Goal: Information Seeking & Learning: Check status

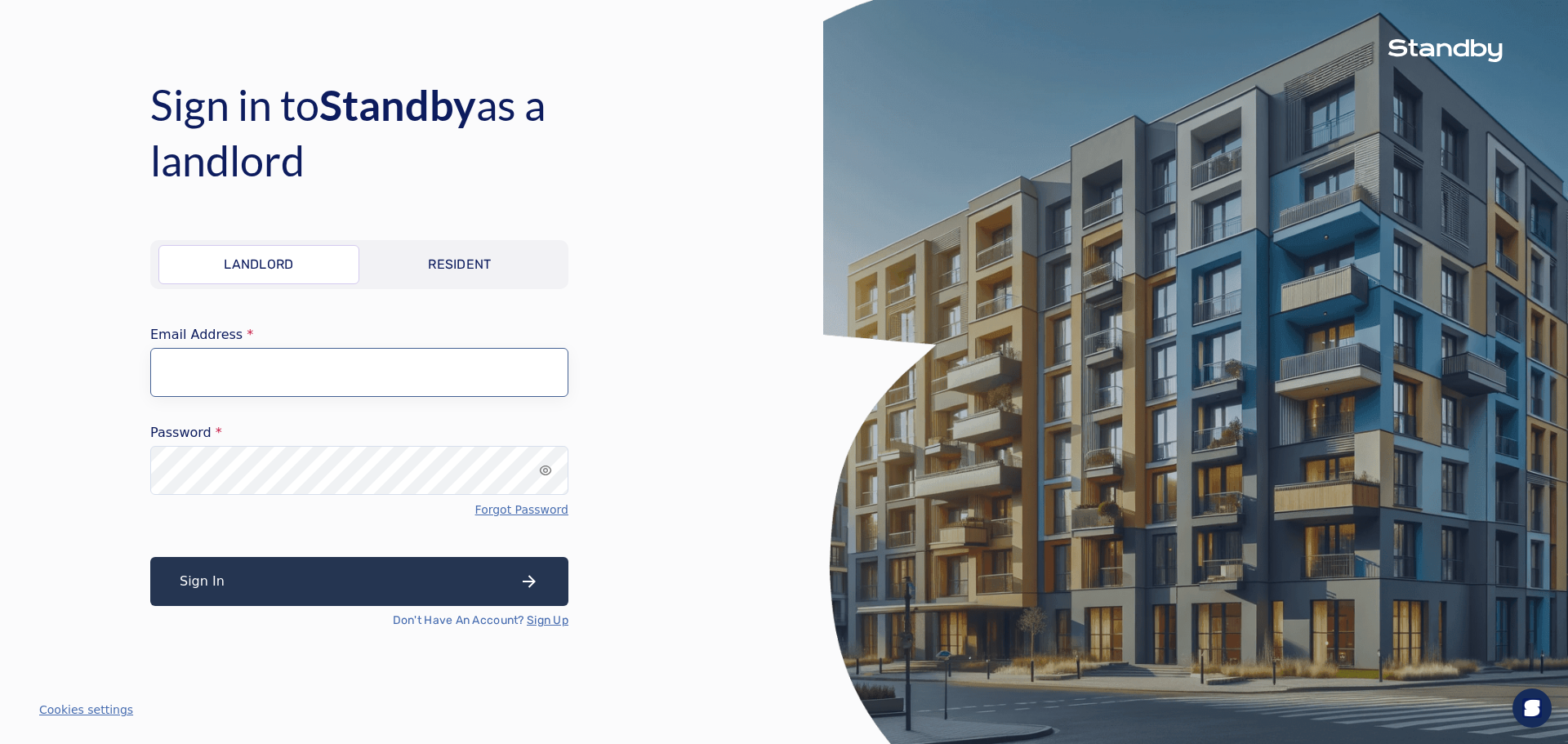
type input "**********"
click at [321, 585] on button "Sign In" at bounding box center [359, 582] width 418 height 49
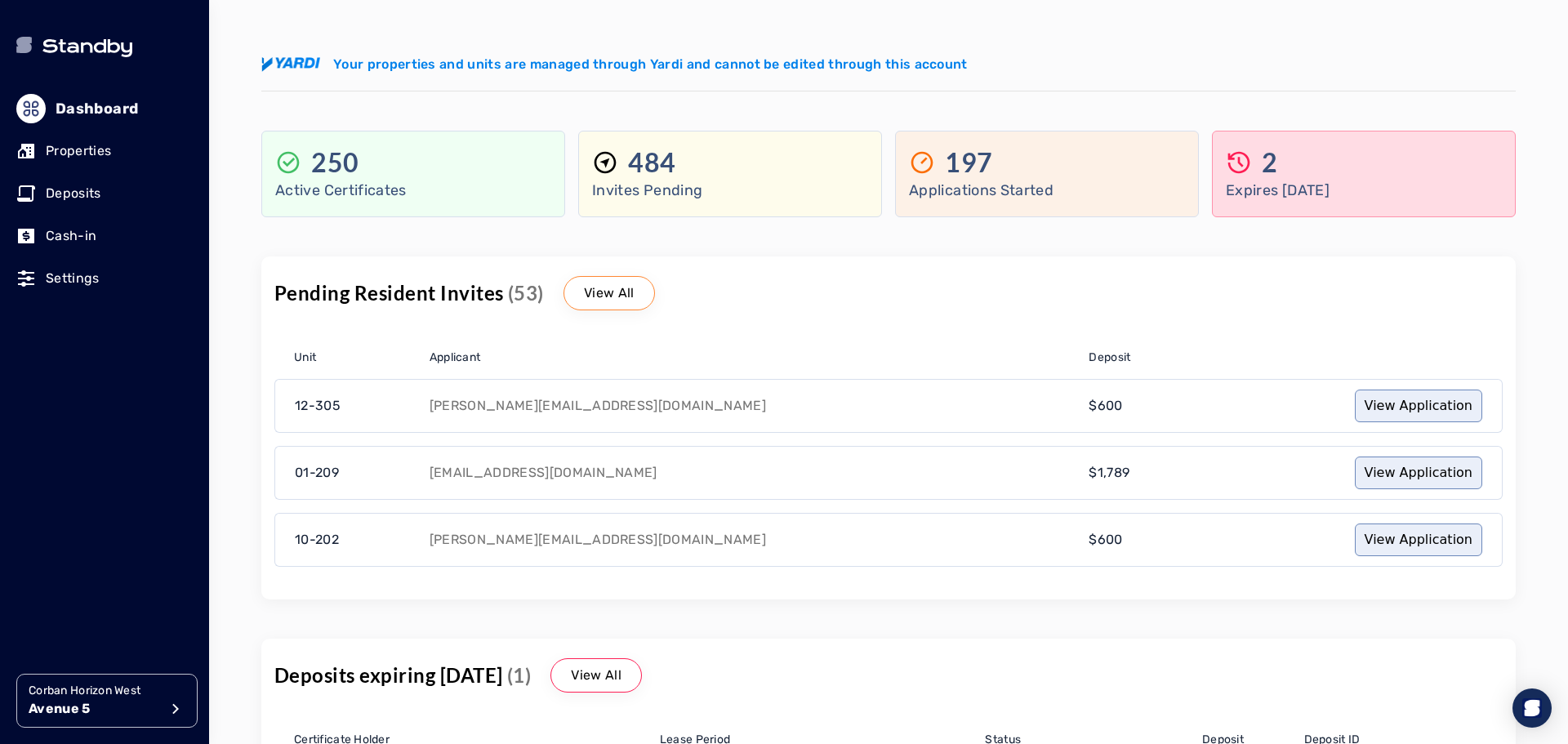
click at [608, 293] on p "View All" at bounding box center [609, 293] width 51 height 20
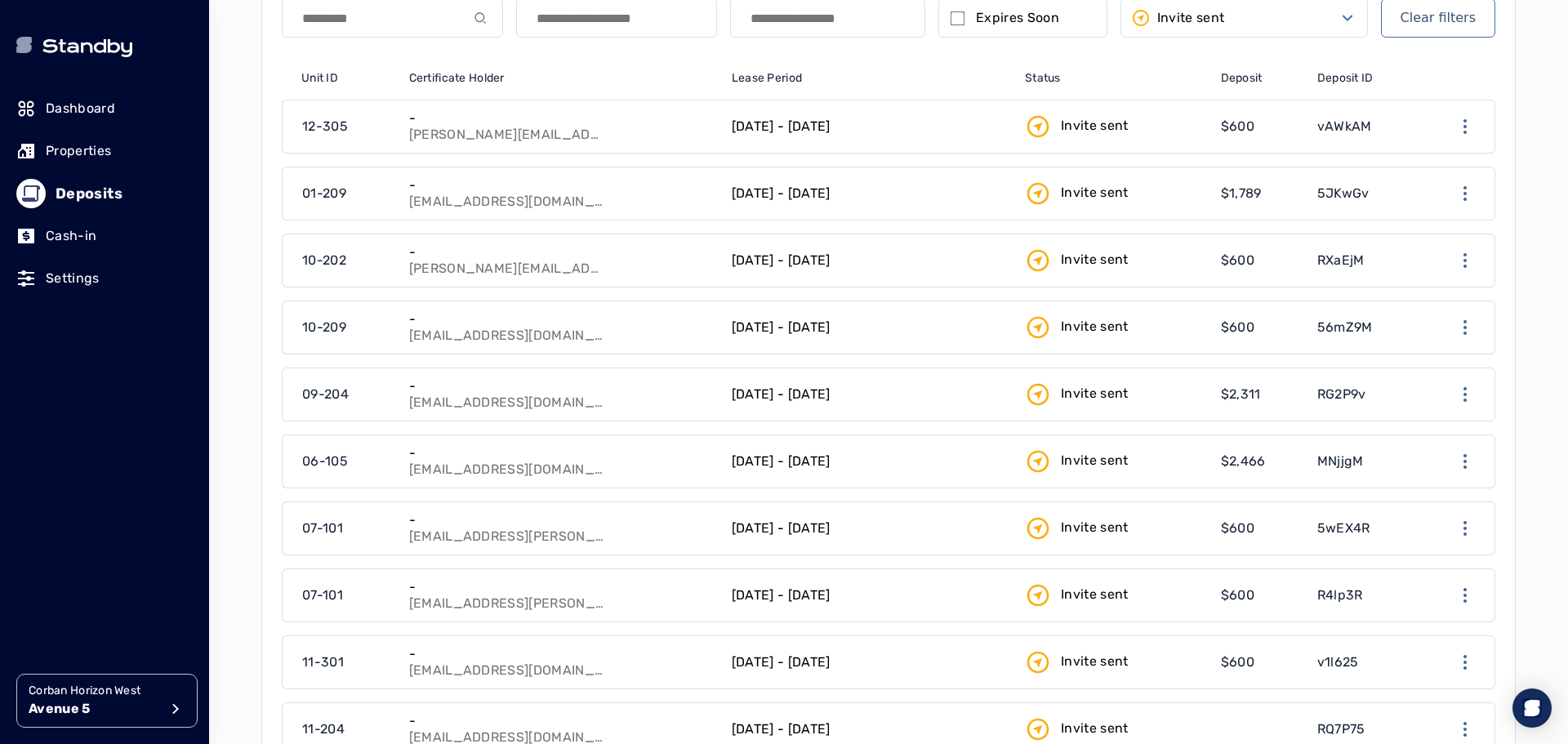
scroll to position [82, 0]
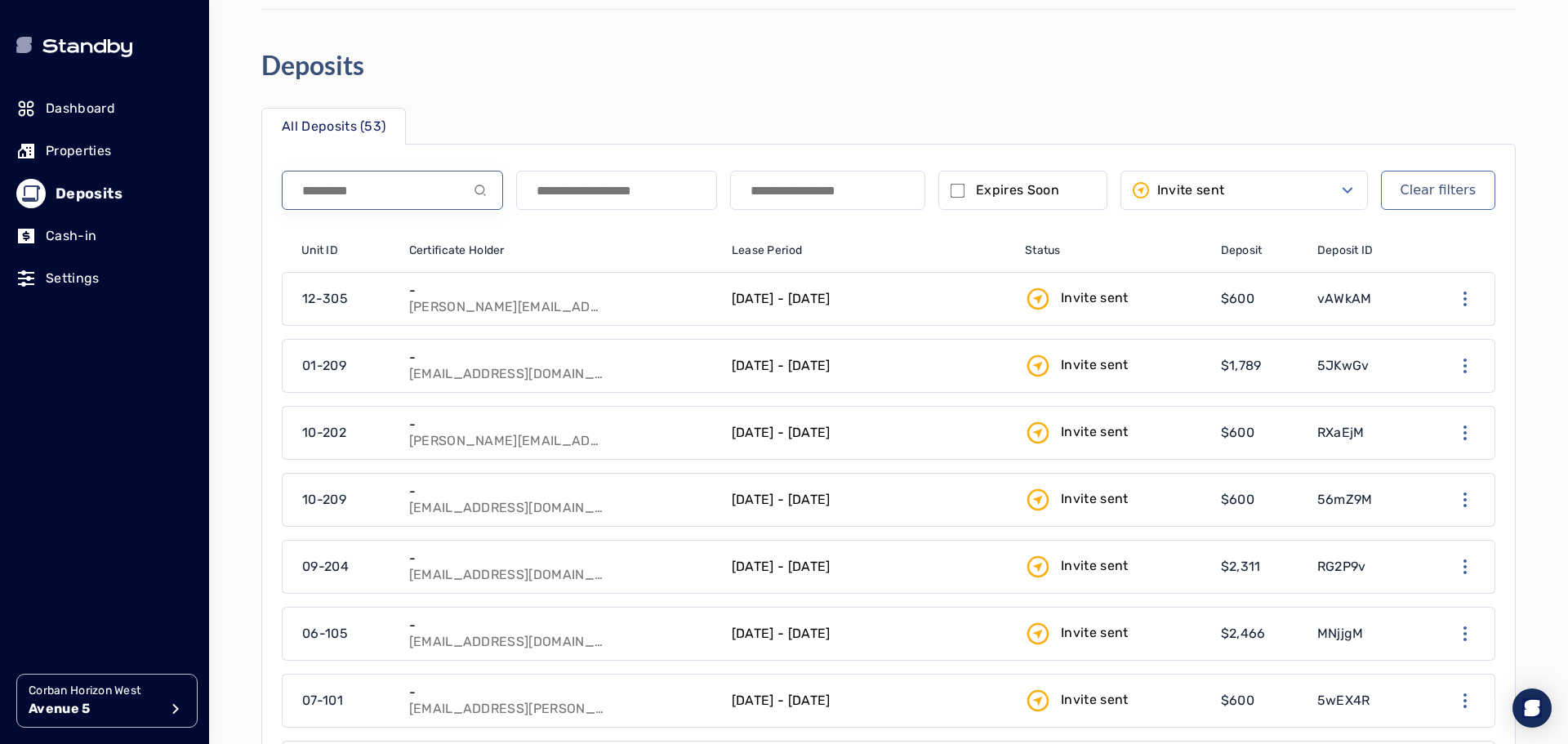
click at [402, 187] on input at bounding box center [392, 191] width 222 height 39
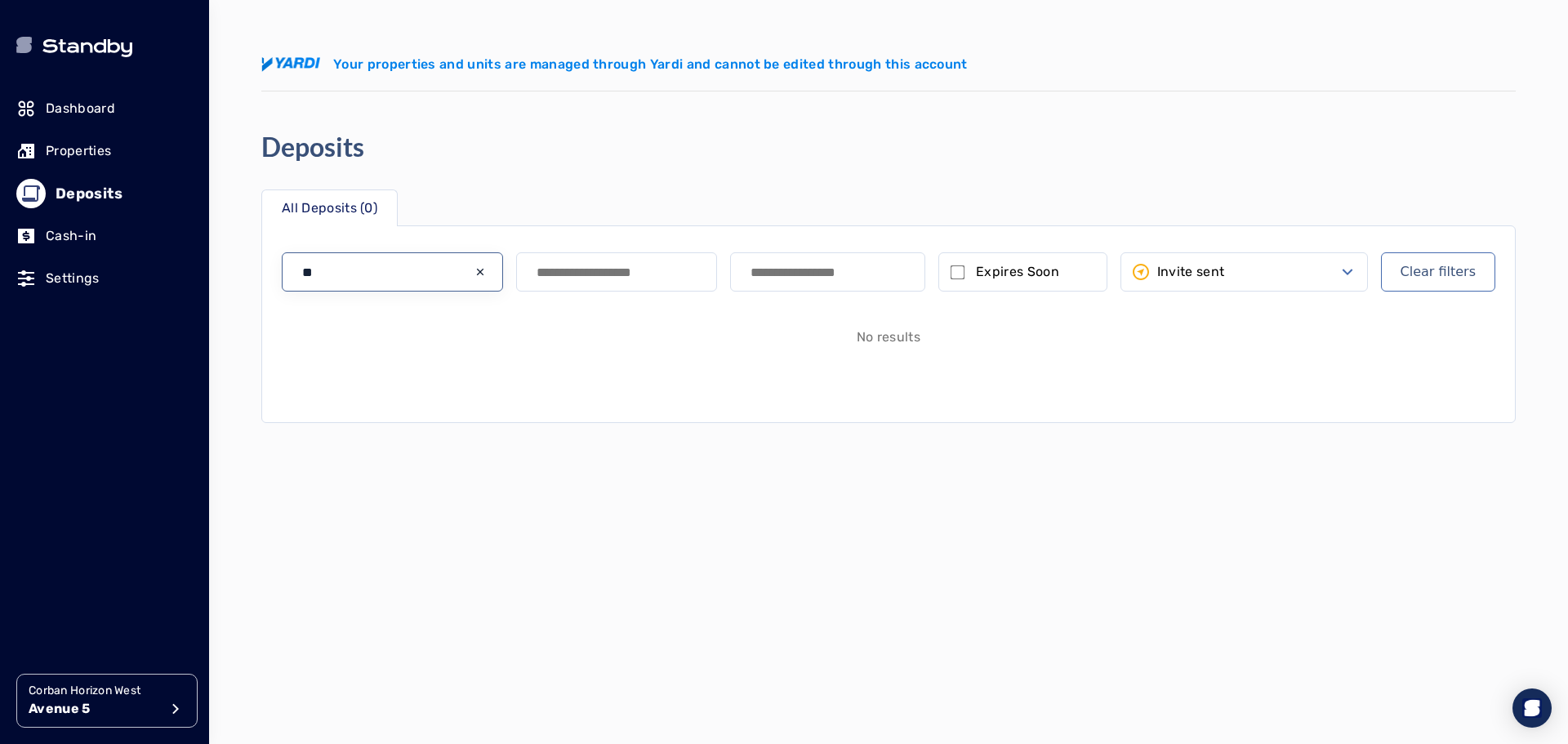
type input "*"
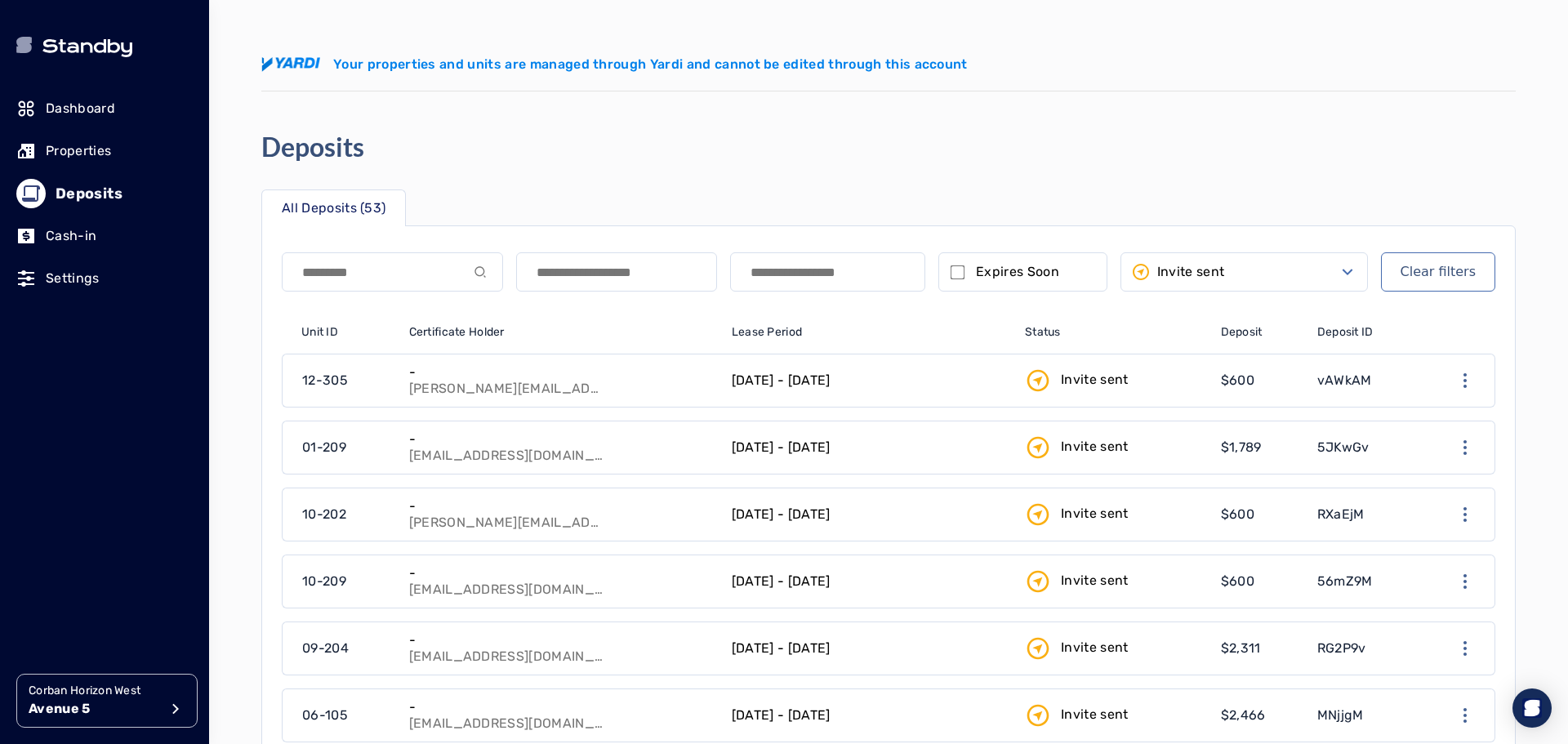
click at [1295, 282] on button "Invite sent" at bounding box center [1244, 272] width 247 height 39
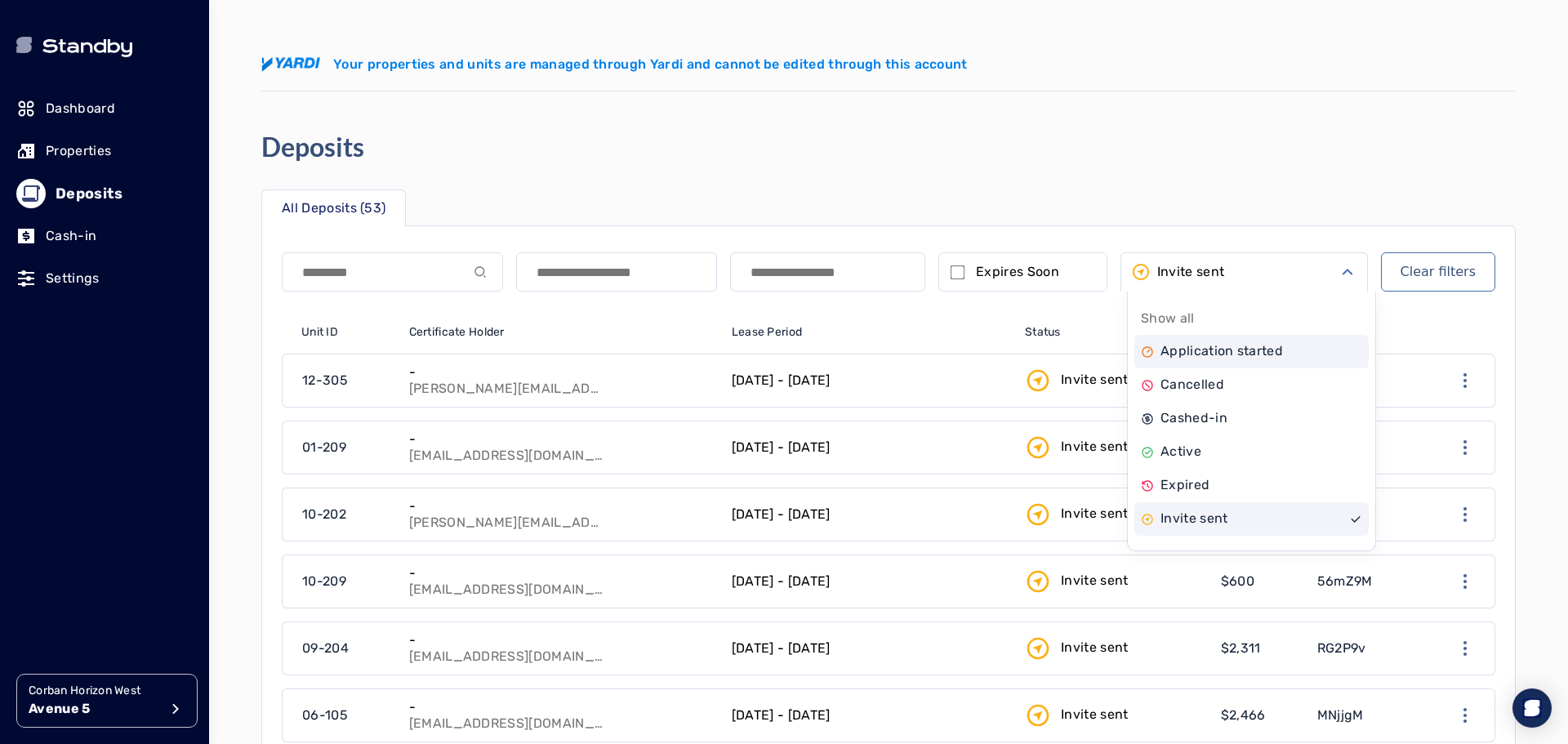
click at [1231, 346] on p "Application started" at bounding box center [1222, 351] width 123 height 20
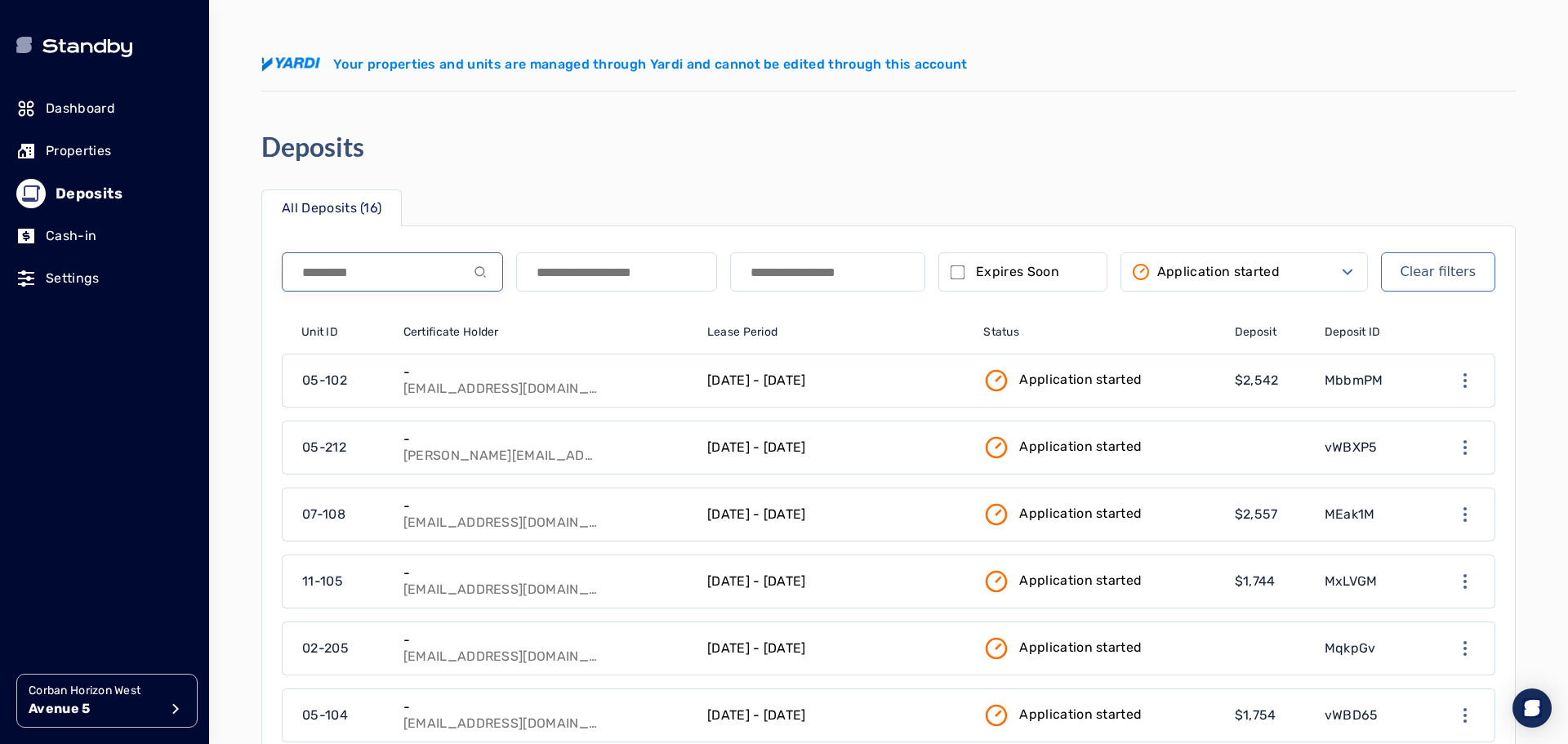
click at [375, 274] on input at bounding box center [392, 272] width 222 height 39
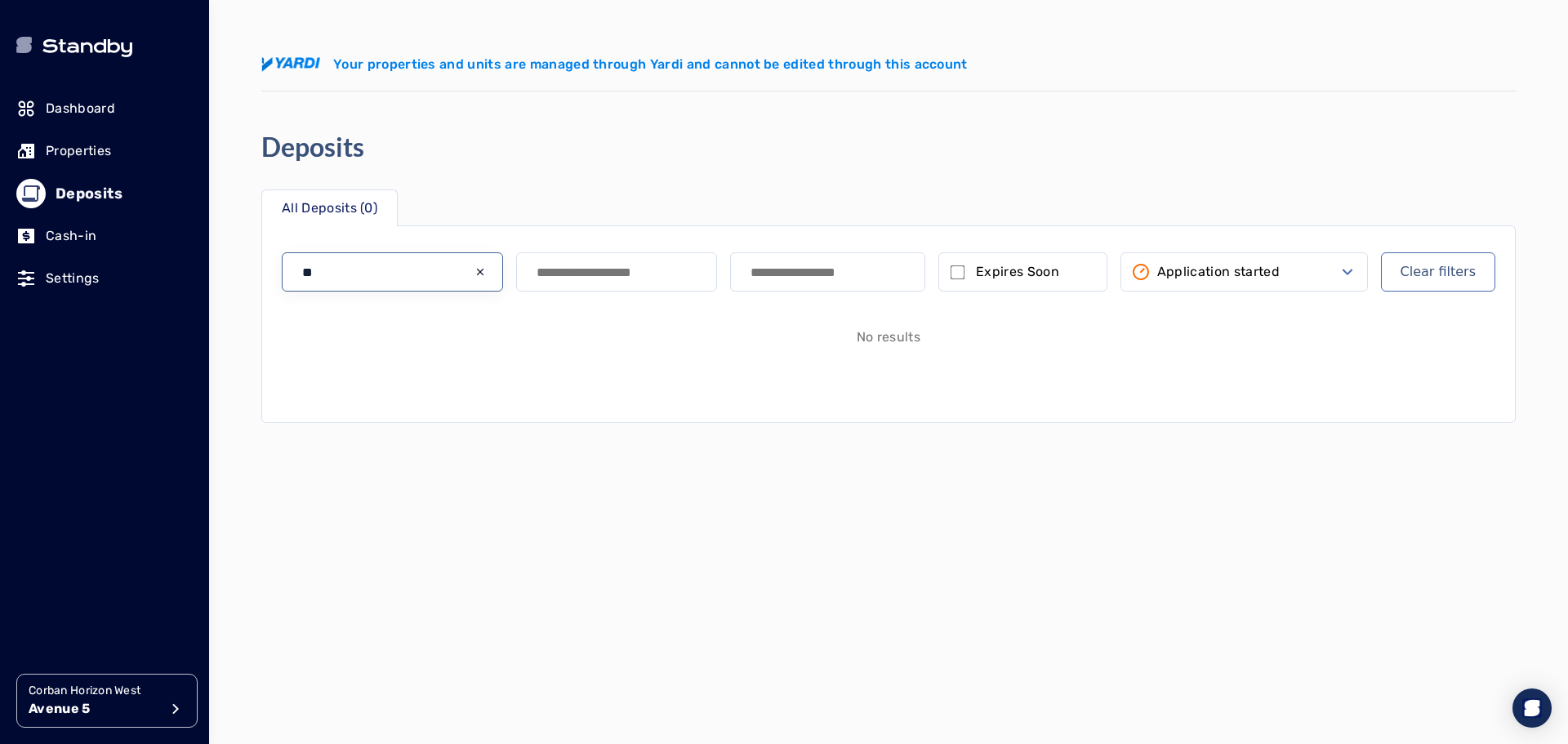
type input "*"
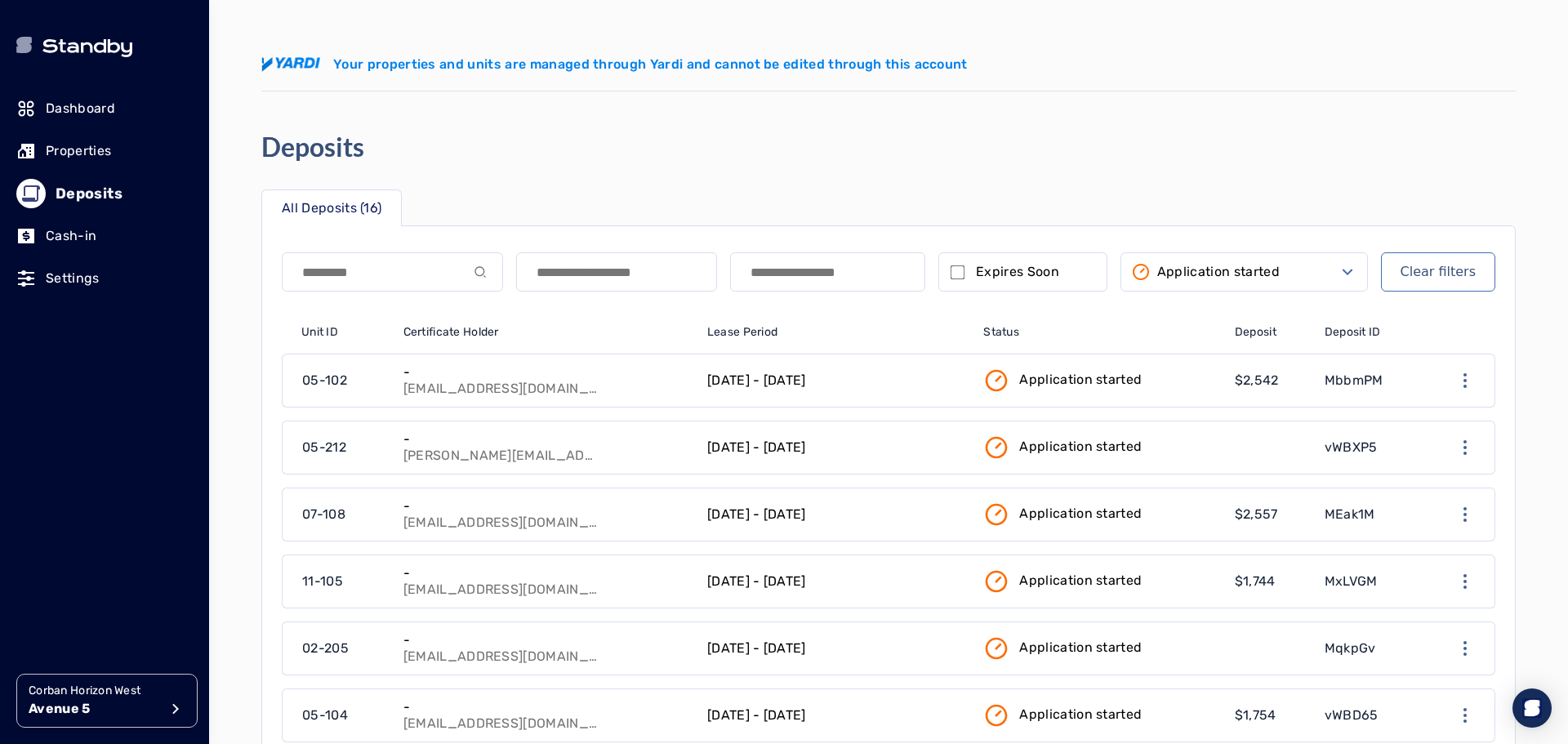
click at [1172, 264] on p "Application started" at bounding box center [1219, 272] width 123 height 20
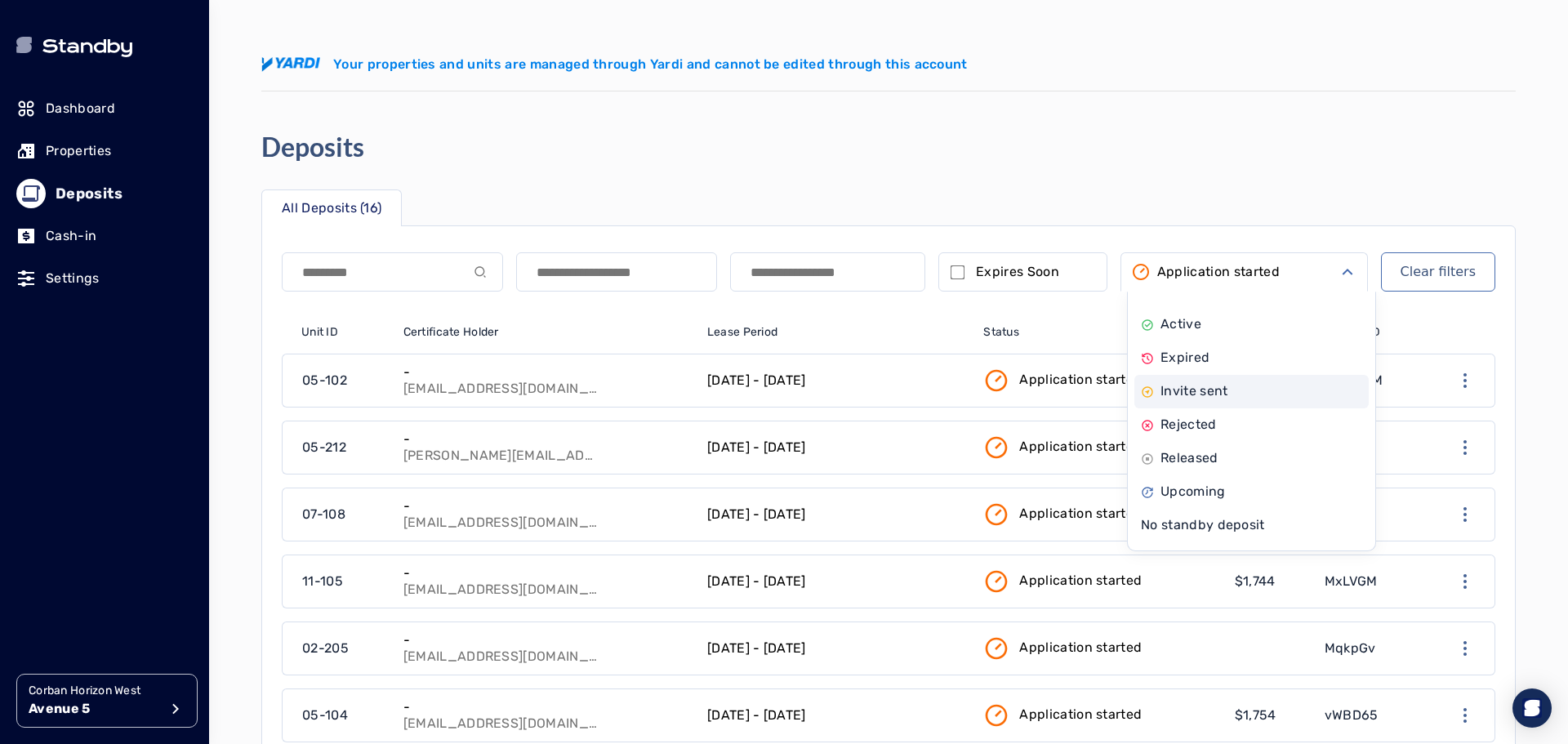
scroll to position [129, 0]
click at [1202, 417] on p "Rejected" at bounding box center [1188, 423] width 56 height 20
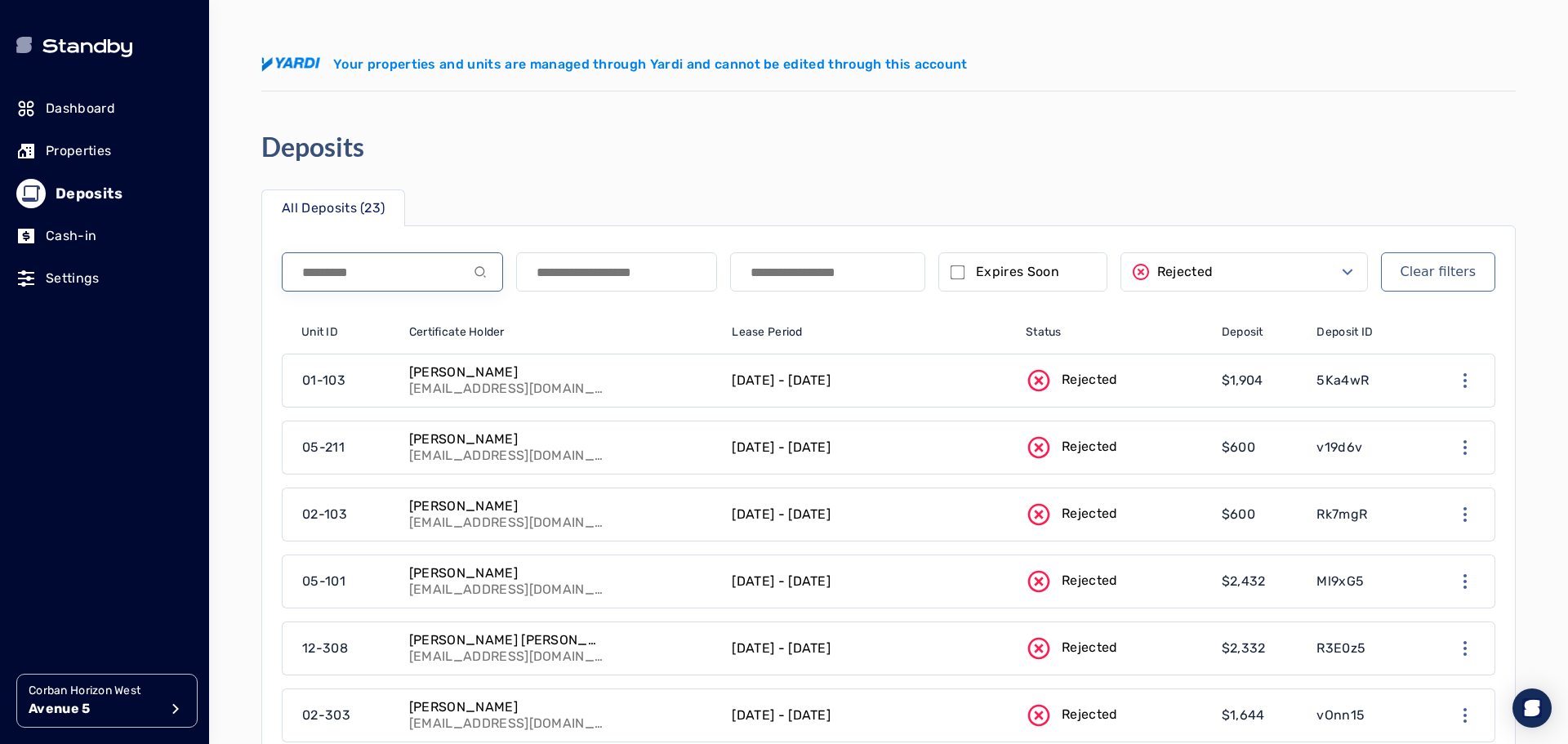
click at [386, 285] on input at bounding box center [392, 272] width 222 height 39
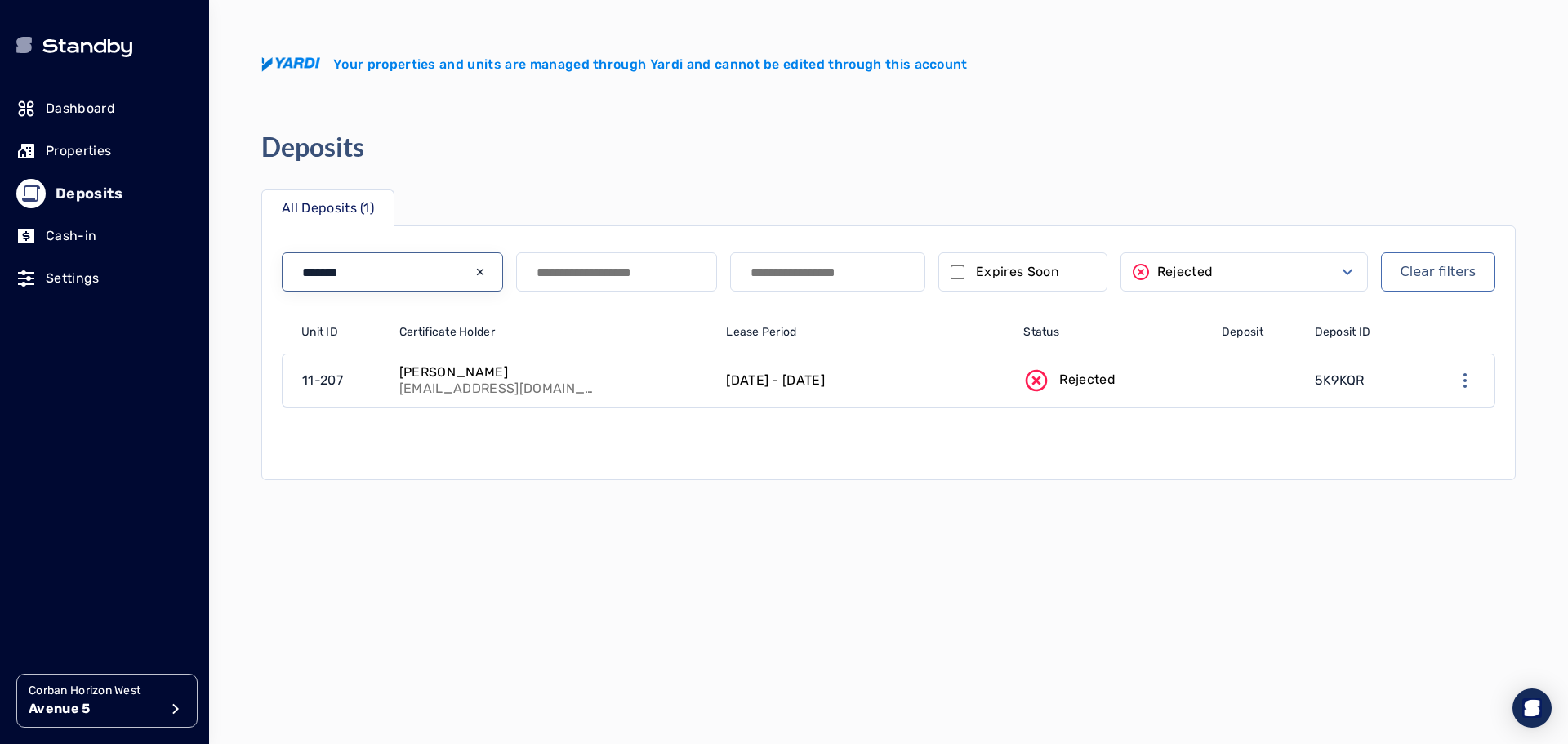
type input "*******"
click at [908, 378] on link "[DATE] - [DATE]" at bounding box center [865, 381] width 297 height 52
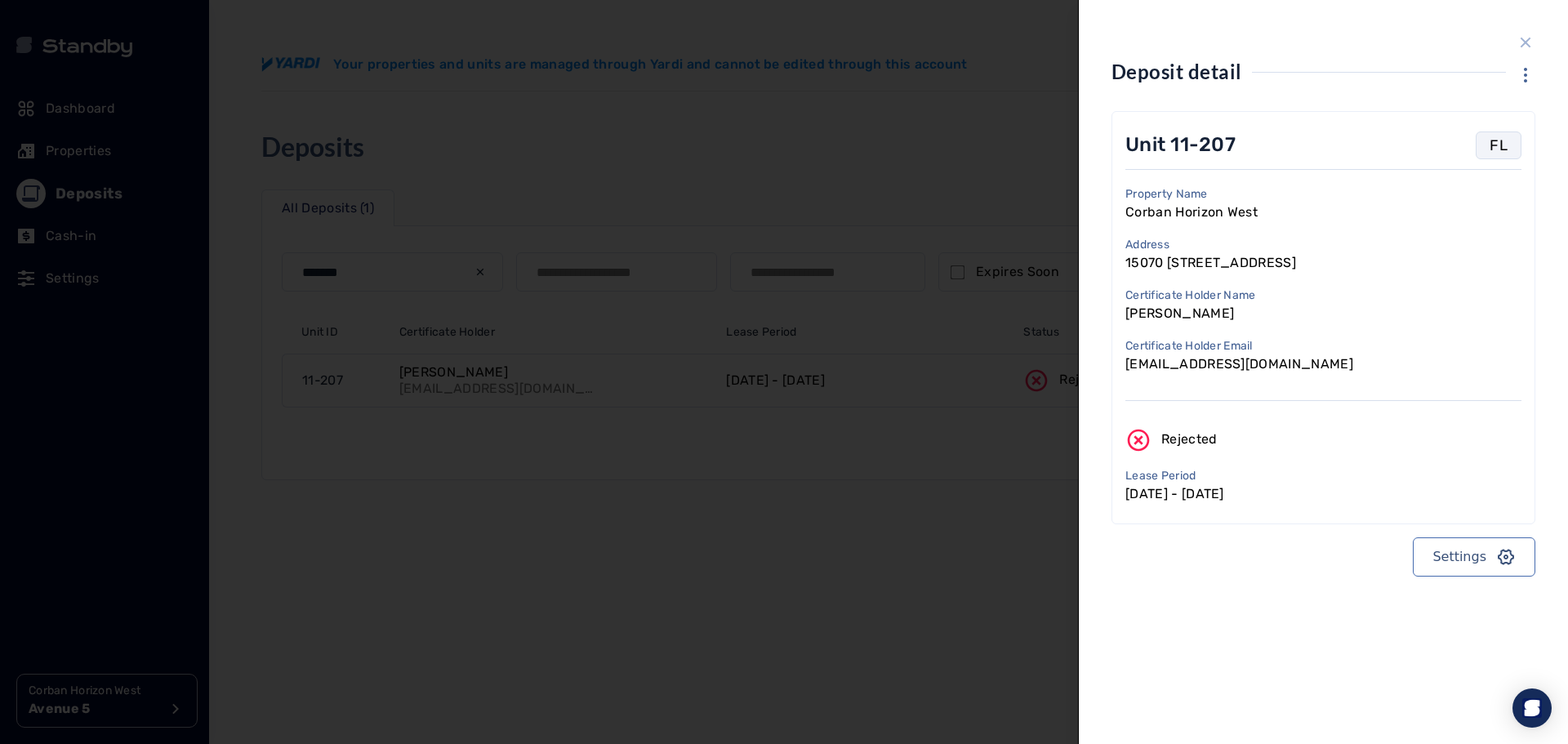
click at [1327, 142] on div "Unit 11-207 FL" at bounding box center [1323, 146] width 396 height 28
drag, startPoint x: 1223, startPoint y: 190, endPoint x: 1215, endPoint y: 205, distance: 17.0
click at [1222, 190] on p "Property Name" at bounding box center [1192, 195] width 133 height 16
click at [1233, 220] on p "Corban Horizon West" at bounding box center [1192, 213] width 133 height 20
click at [1328, 479] on div "Lease Period [DATE] - [DATE]" at bounding box center [1323, 486] width 396 height 36
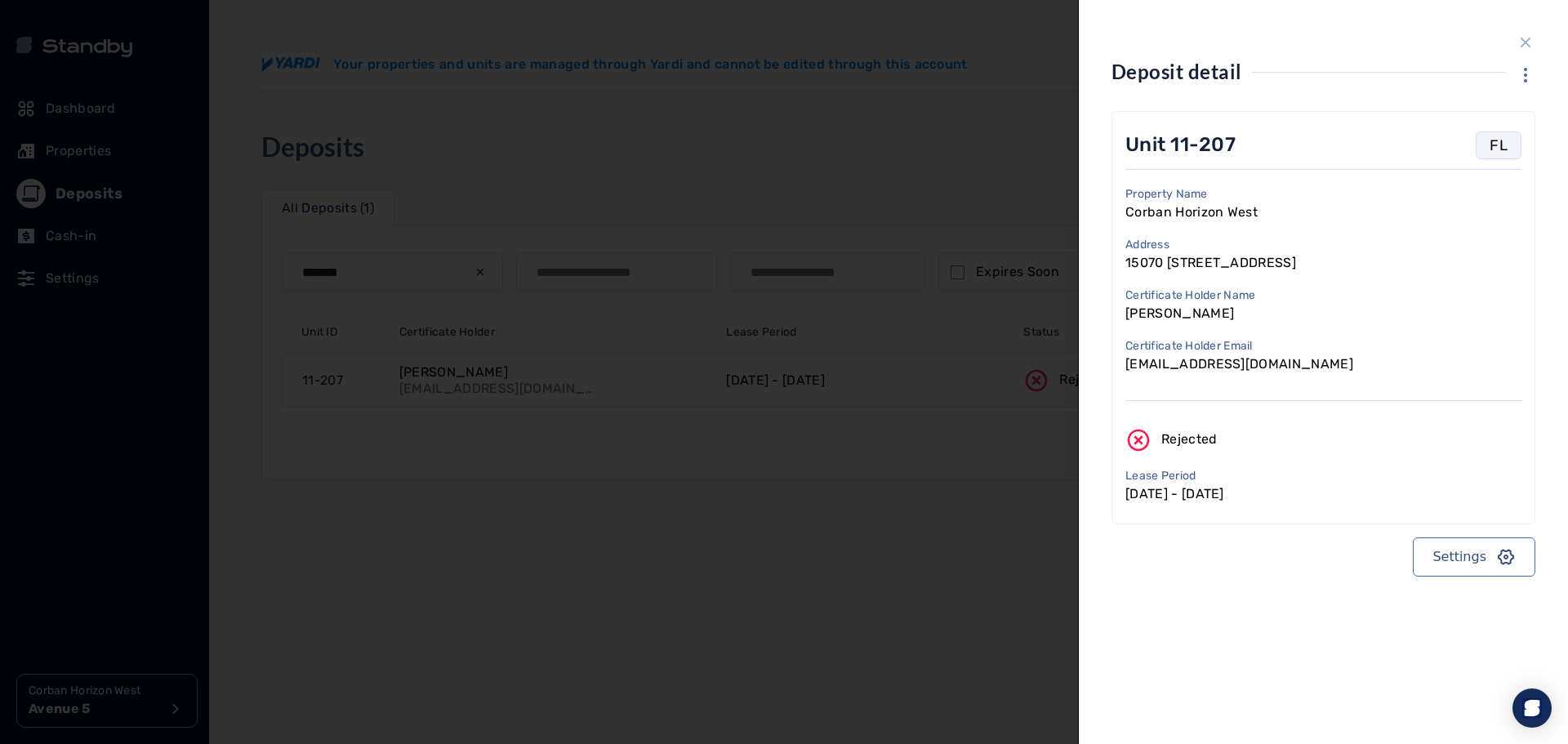
click at [1166, 478] on p "Lease Period" at bounding box center [1175, 476] width 99 height 16
drag, startPoint x: 1274, startPoint y: 544, endPoint x: 1302, endPoint y: 464, distance: 84.8
click at [1290, 516] on div "Unit 11-207 FL Property Name Corban Horizon West Address [STREET_ADDRESS], Wint…" at bounding box center [1323, 344] width 424 height 466
click at [1328, 383] on div "Unit 11-207 FL Property Name Corban Horizon West Address [STREET_ADDRESS], Wint…" at bounding box center [1323, 318] width 424 height 413
click at [1223, 318] on p "[PERSON_NAME]" at bounding box center [1190, 313] width 130 height 20
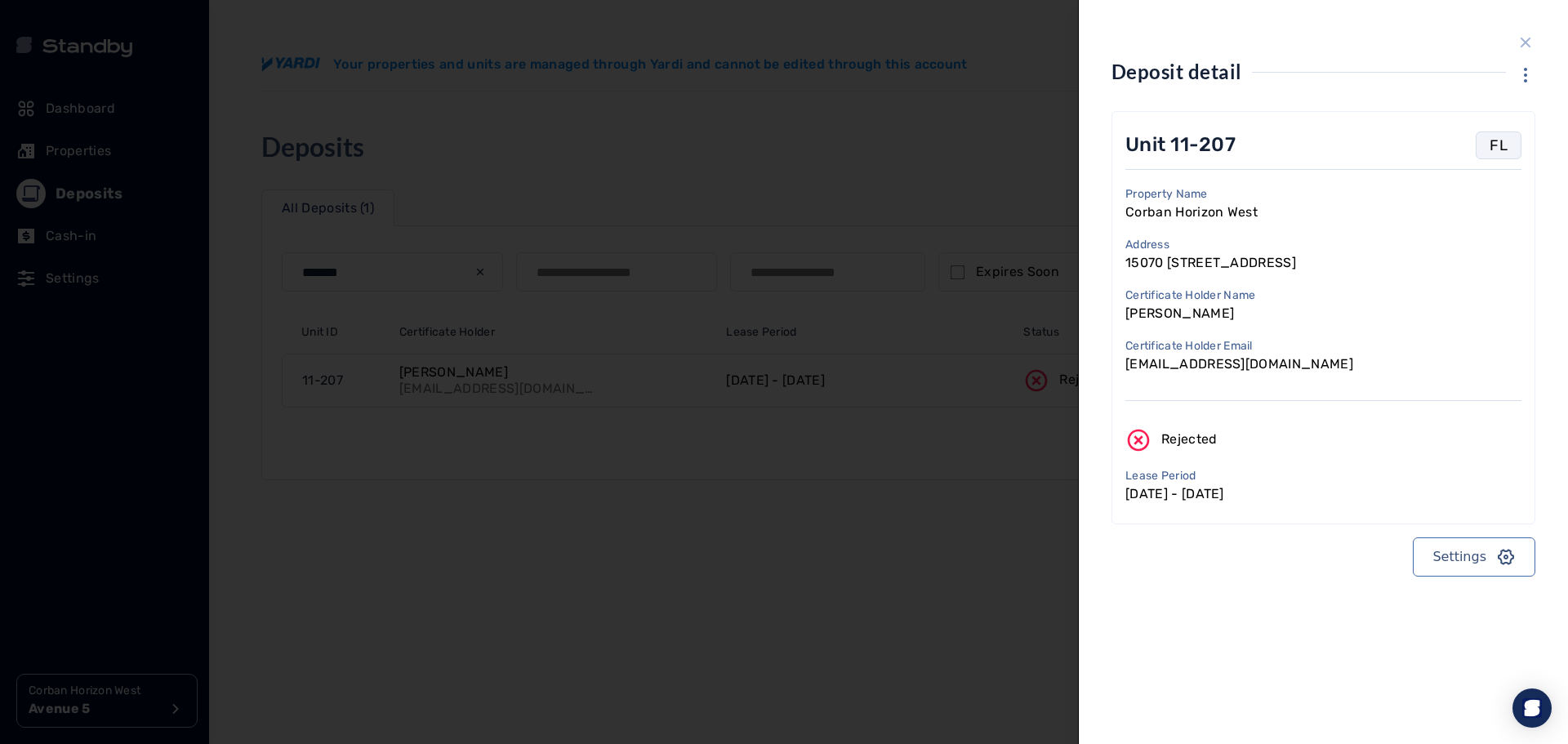
click at [1524, 76] on icon "button" at bounding box center [1525, 75] width 20 height 20
click at [1505, 136] on link "Open deposit details" at bounding box center [1498, 132] width 151 height 26
click at [1529, 85] on div "Deposit detail" at bounding box center [1323, 85] width 424 height 52
click at [1530, 77] on icon "button" at bounding box center [1525, 75] width 20 height 20
click at [1513, 135] on link "Open deposit details" at bounding box center [1498, 132] width 151 height 26
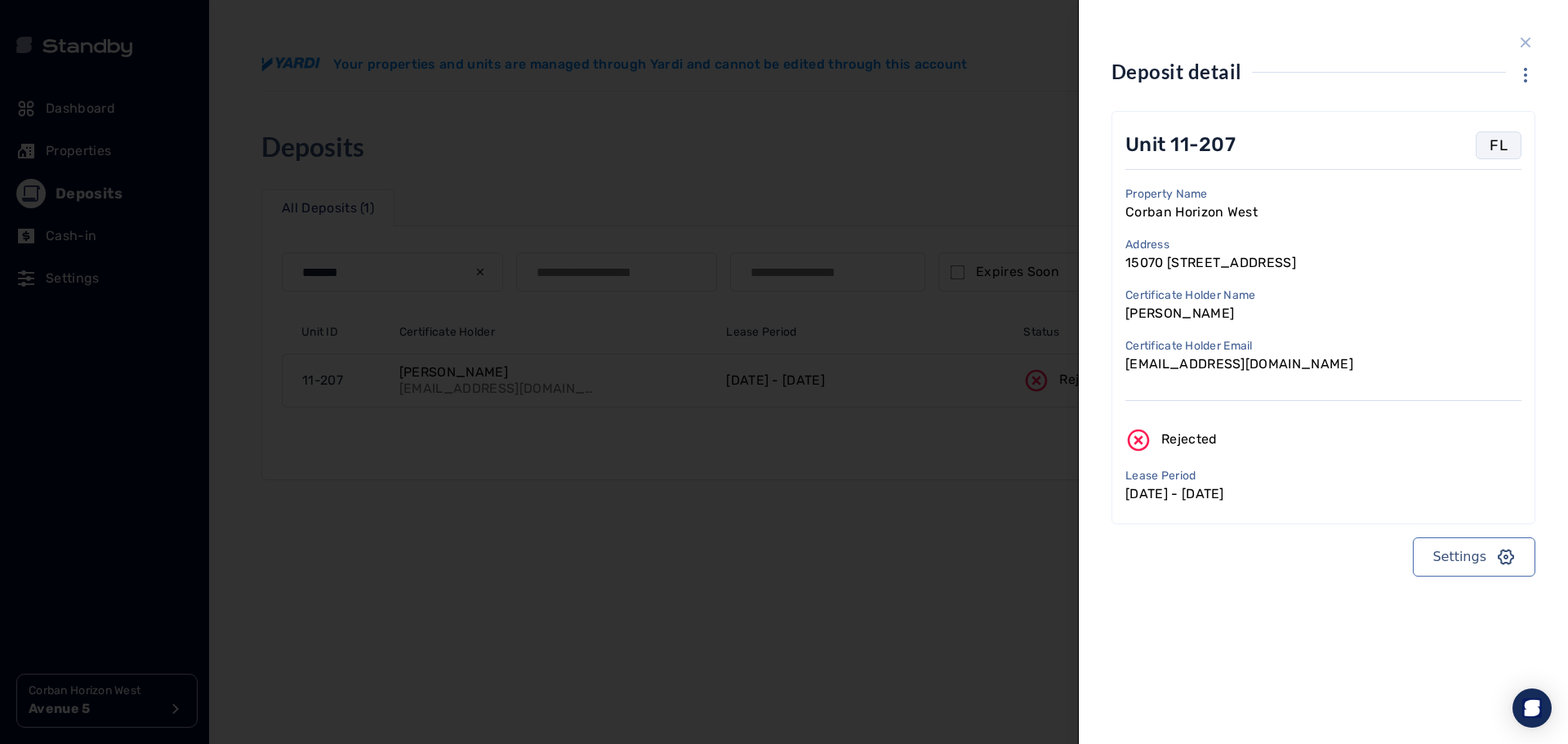
click at [1531, 46] on icon "close sidebar" at bounding box center [1525, 43] width 20 height 20
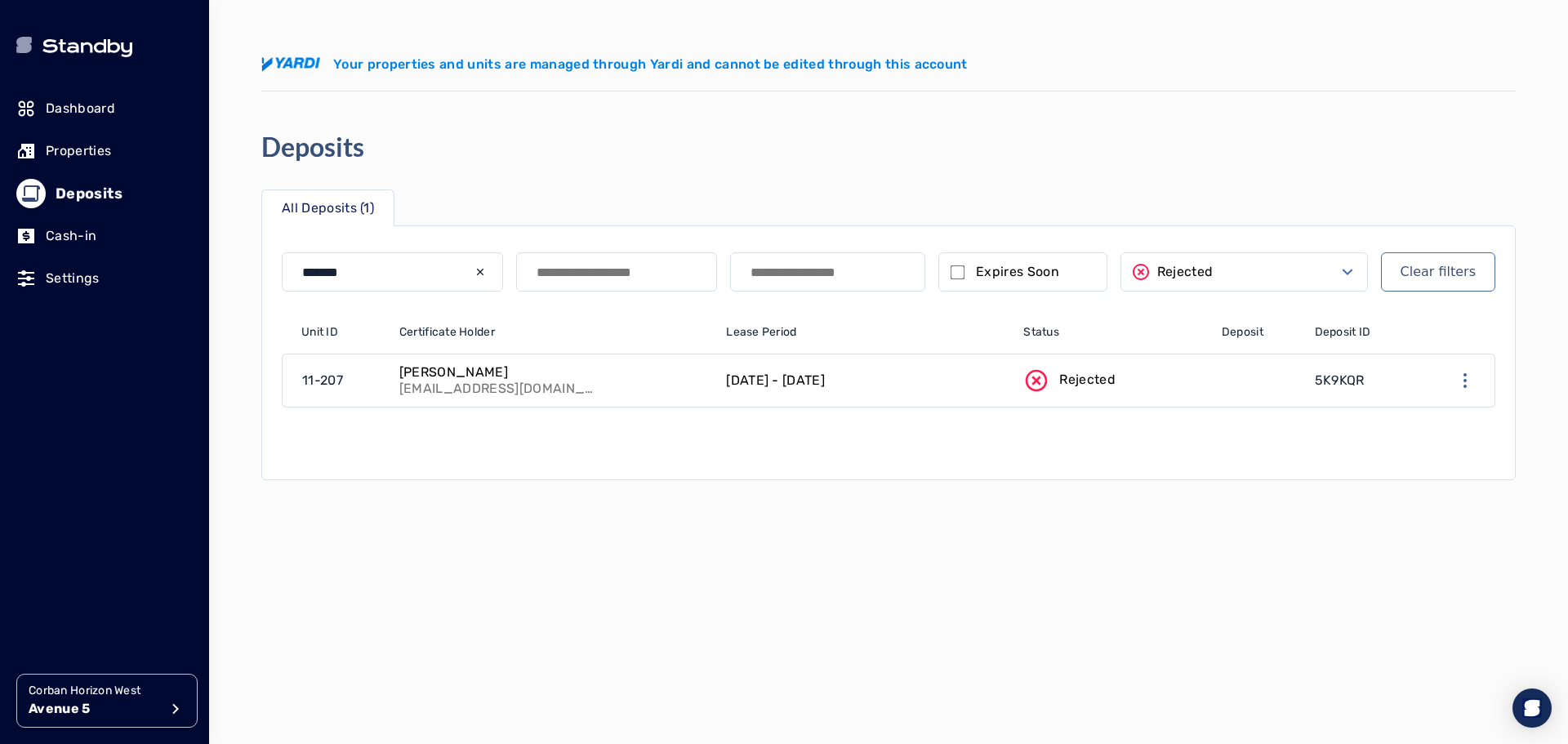
click at [1224, 379] on link at bounding box center [1259, 381] width 93 height 52
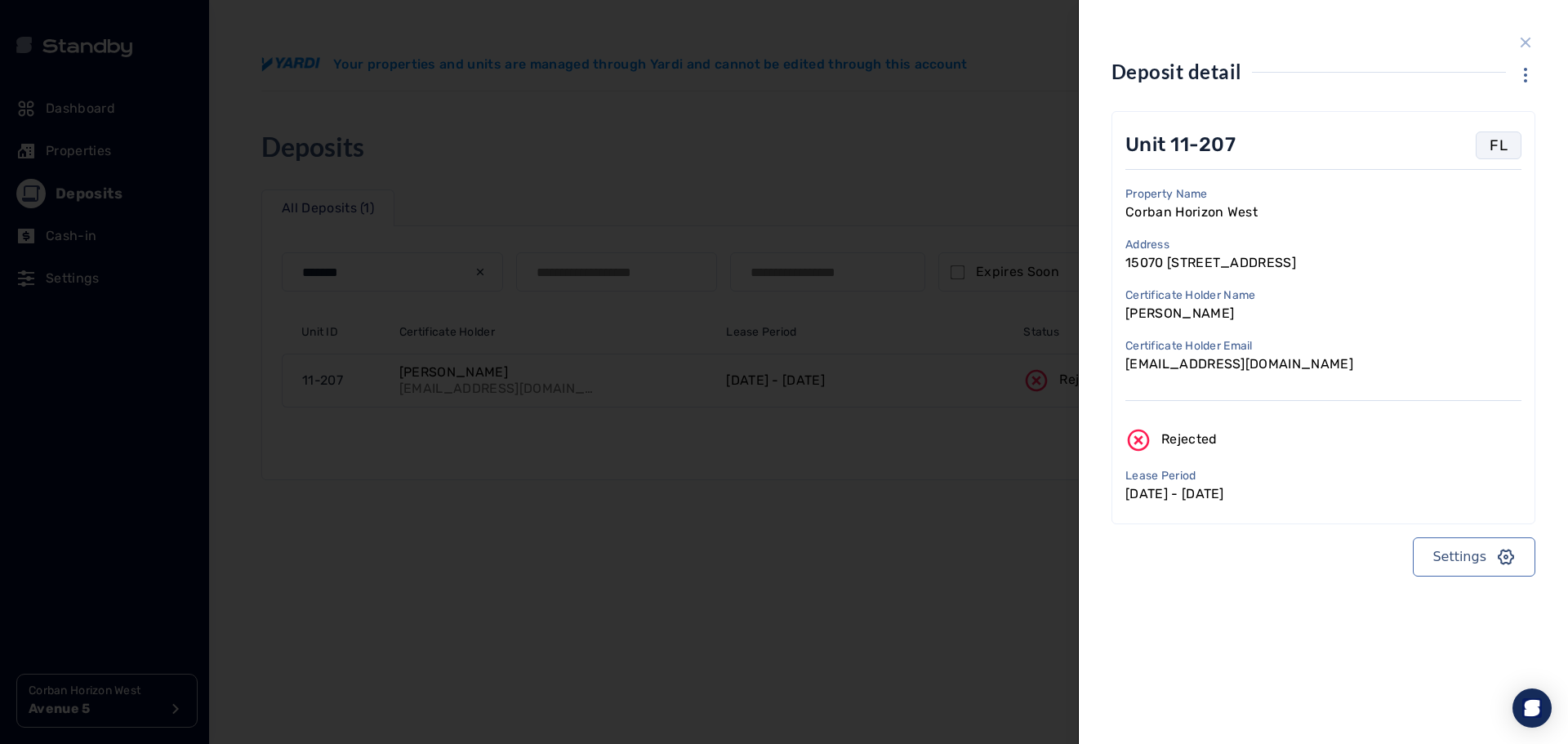
click at [1528, 36] on icon "close sidebar" at bounding box center [1525, 43] width 20 height 20
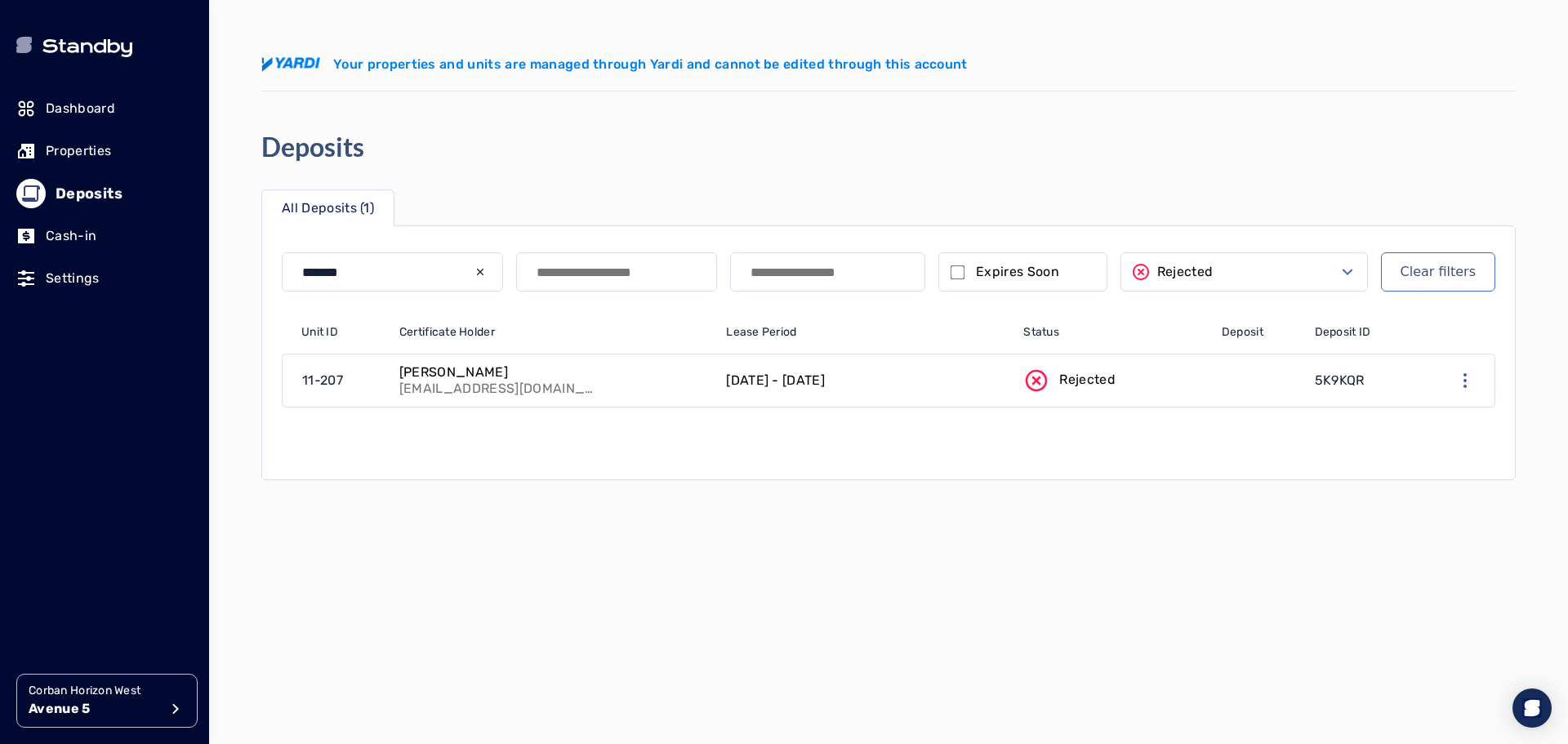
click at [1212, 377] on link at bounding box center [1259, 381] width 93 height 52
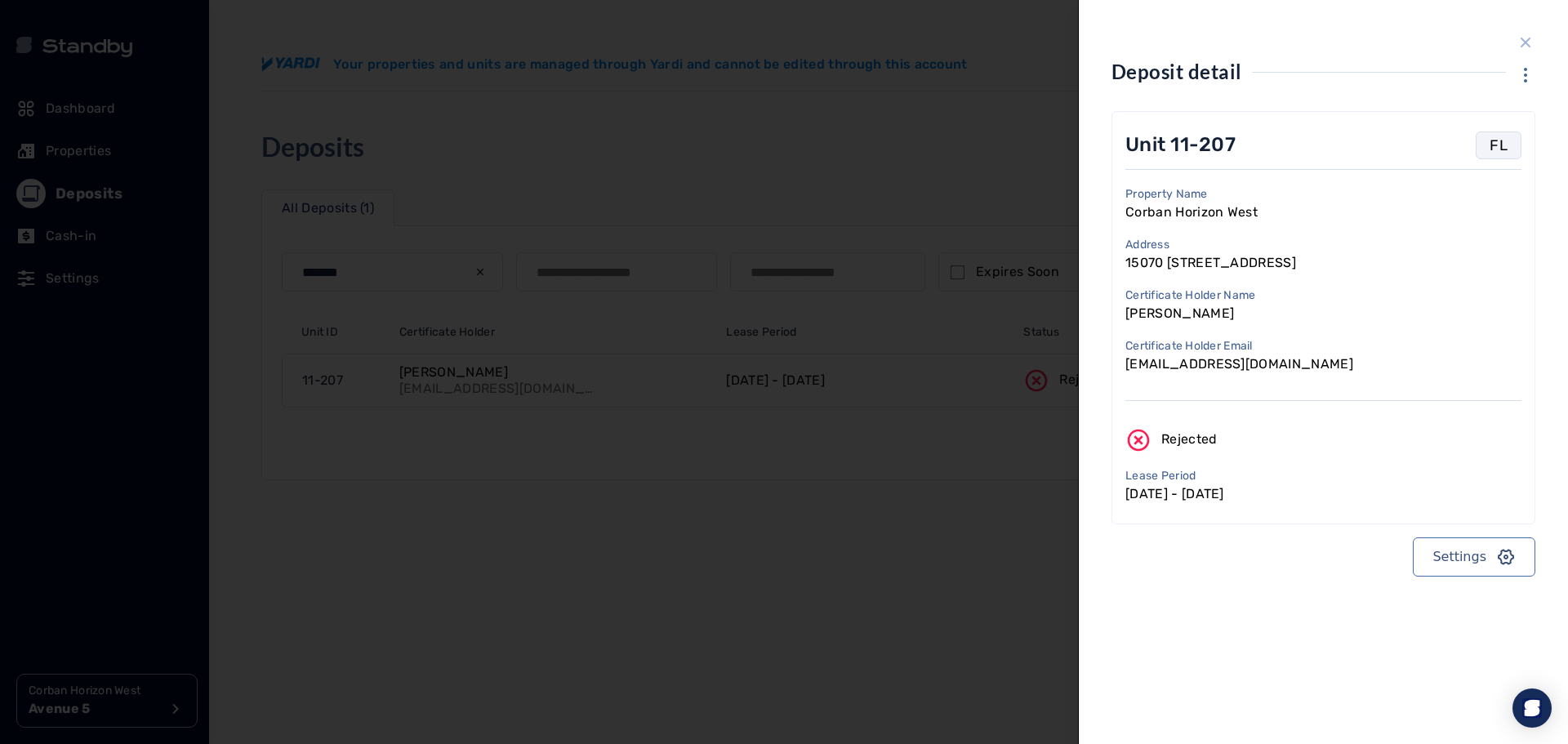
click at [1530, 44] on icon "close sidebar" at bounding box center [1525, 43] width 20 height 20
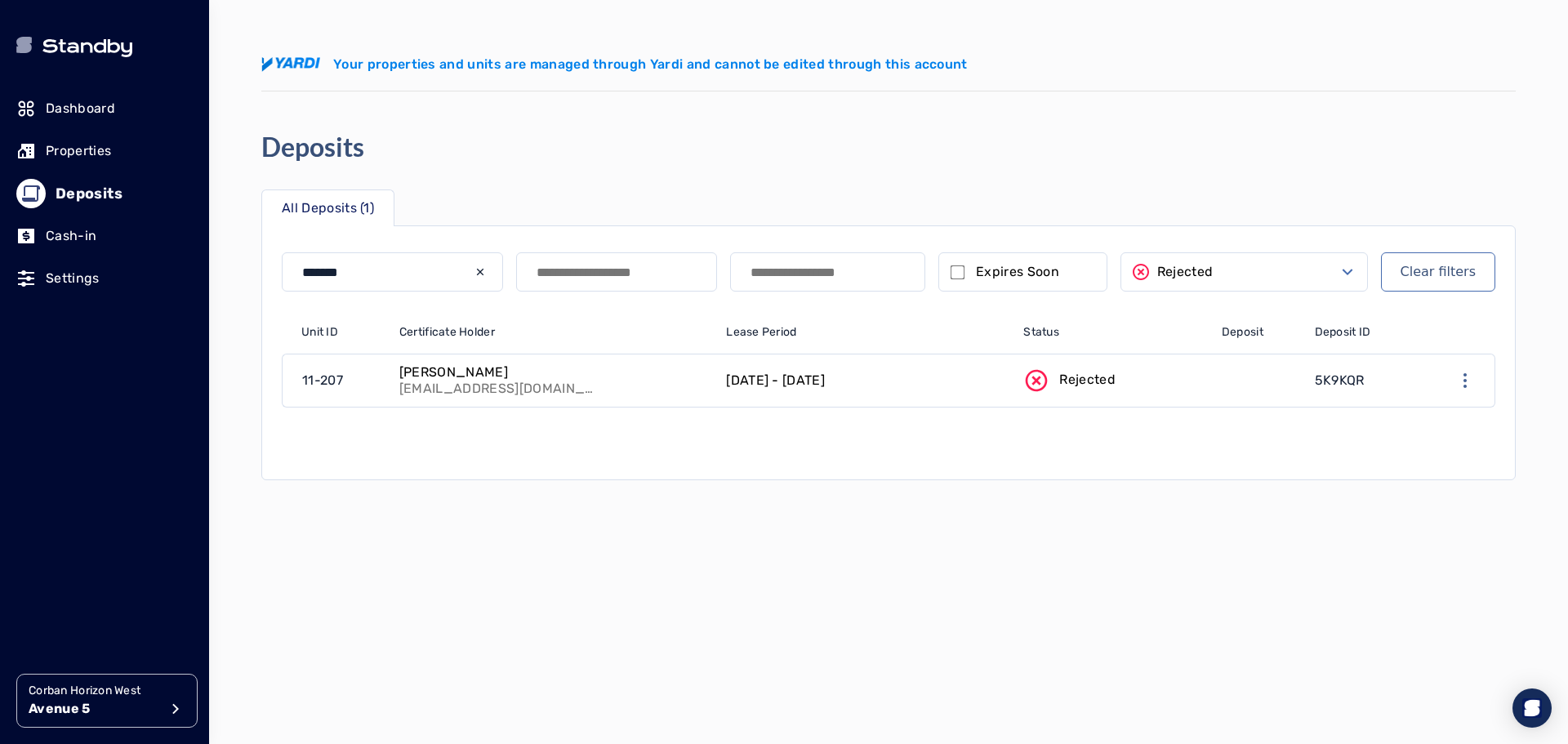
click at [993, 380] on link "[DATE] - [DATE]" at bounding box center [865, 381] width 297 height 52
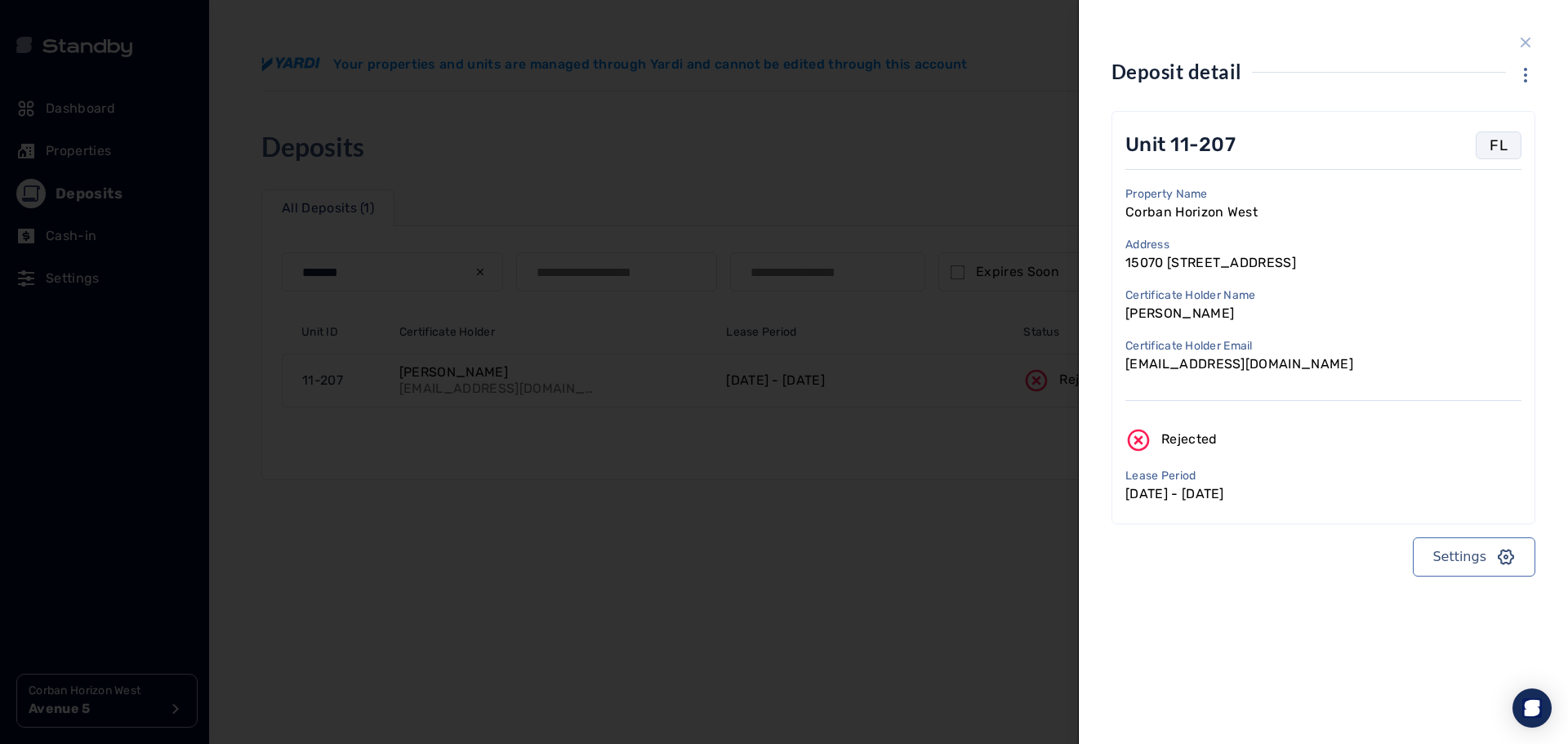
click at [1519, 76] on icon "button" at bounding box center [1525, 75] width 20 height 20
click at [1468, 134] on link "Open deposit details" at bounding box center [1498, 132] width 151 height 26
click at [1530, 46] on icon "close sidebar" at bounding box center [1525, 43] width 20 height 20
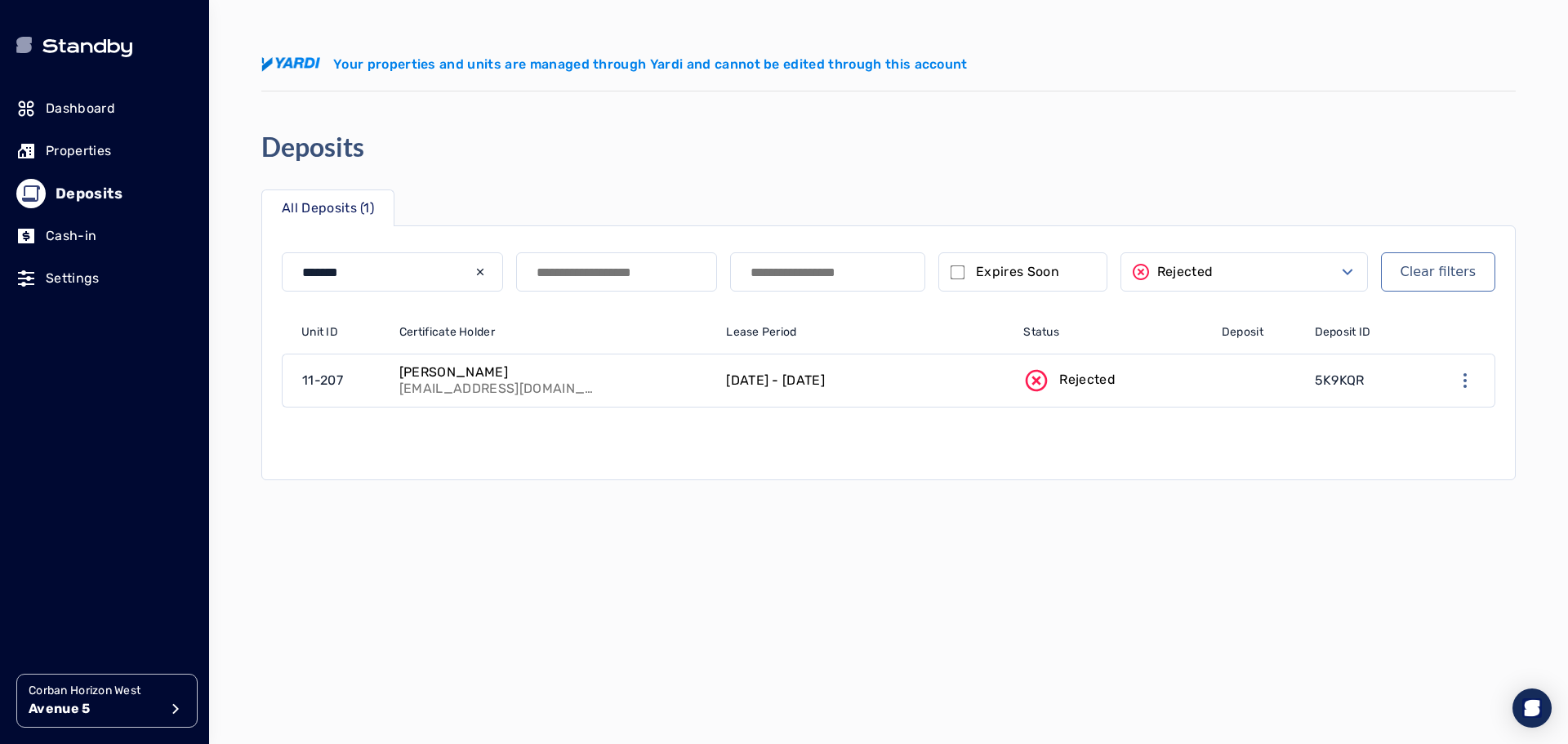
click at [340, 381] on p "11-207" at bounding box center [322, 381] width 41 height 20
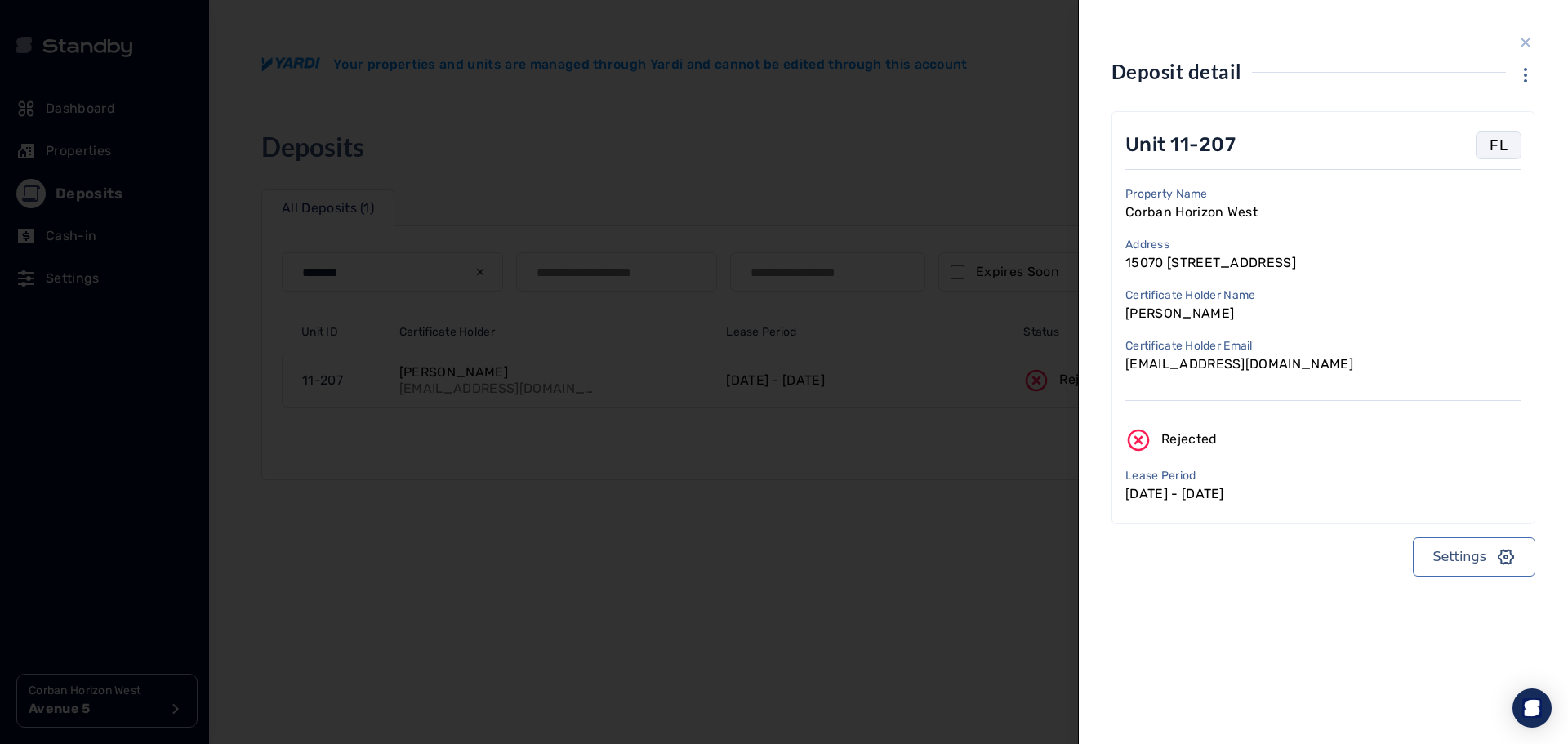
click at [1528, 37] on icon "close sidebar" at bounding box center [1525, 43] width 20 height 20
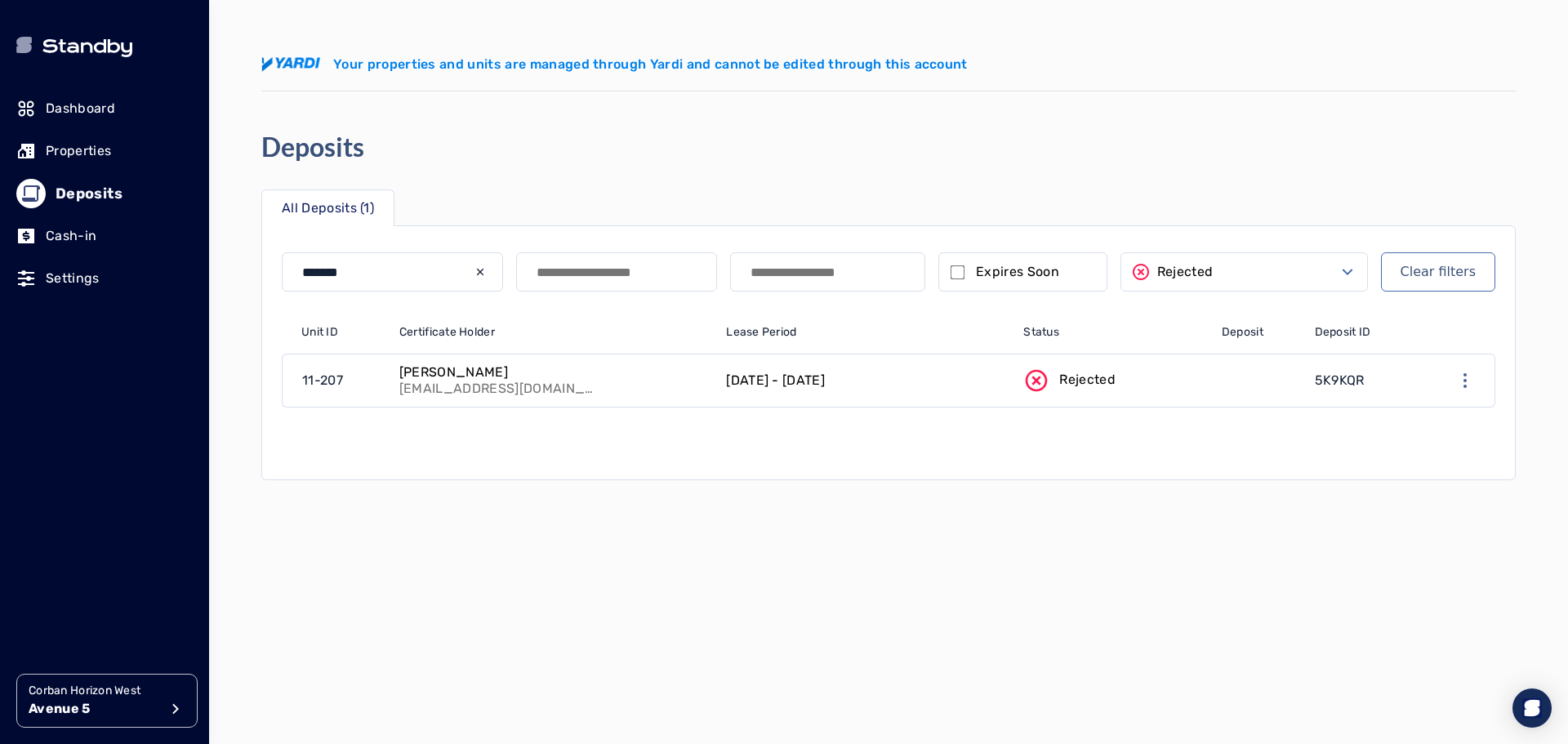
click at [1458, 377] on icon "button" at bounding box center [1465, 381] width 20 height 20
click at [1471, 431] on link "Open deposit details" at bounding box center [1471, 437] width 151 height 26
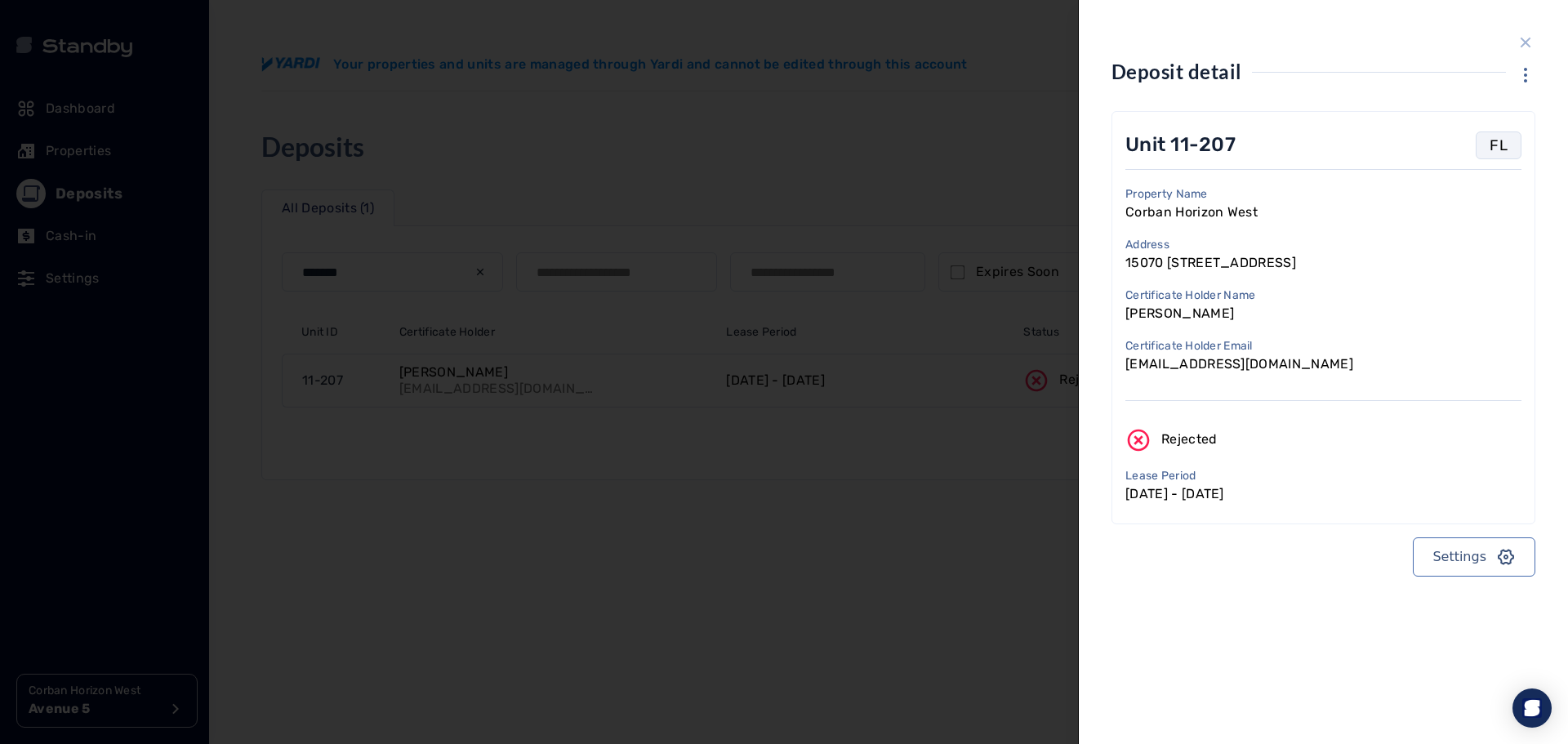
click at [1484, 557] on button "Settings" at bounding box center [1474, 557] width 123 height 39
click at [1505, 638] on link "Open unit details" at bounding box center [1483, 650] width 131 height 26
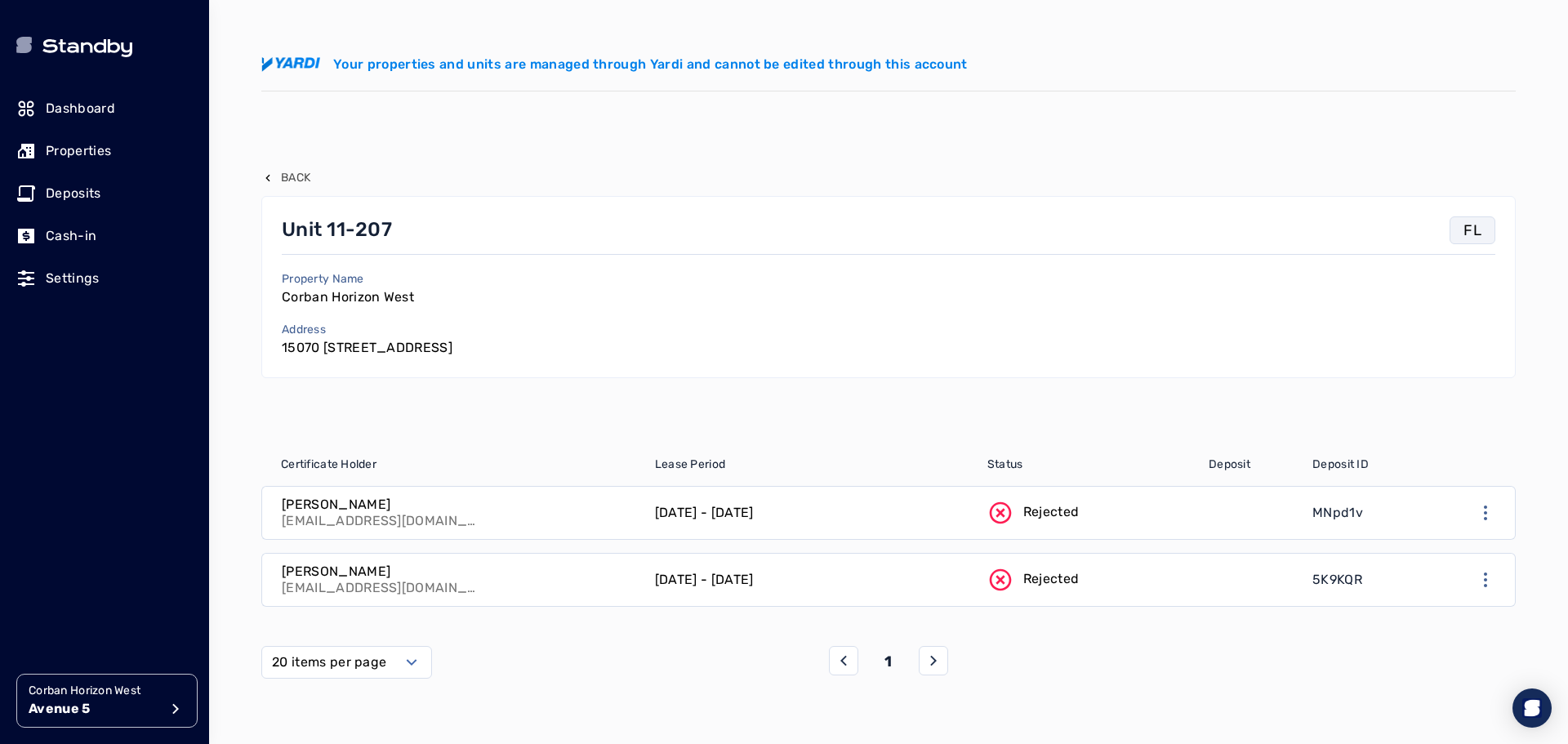
click at [1217, 580] on link at bounding box center [1251, 580] width 104 height 52
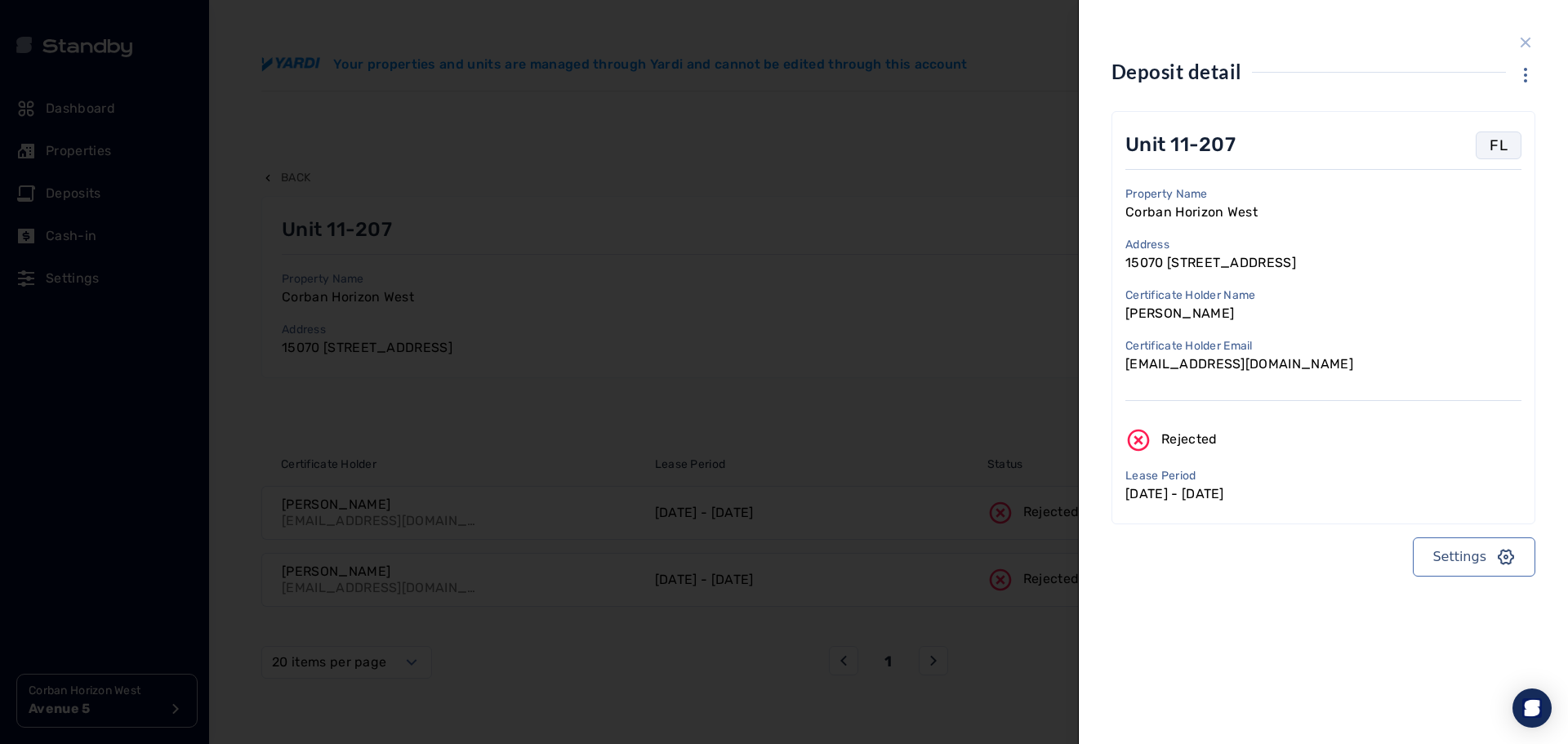
click at [1528, 34] on icon "close sidebar" at bounding box center [1525, 43] width 20 height 20
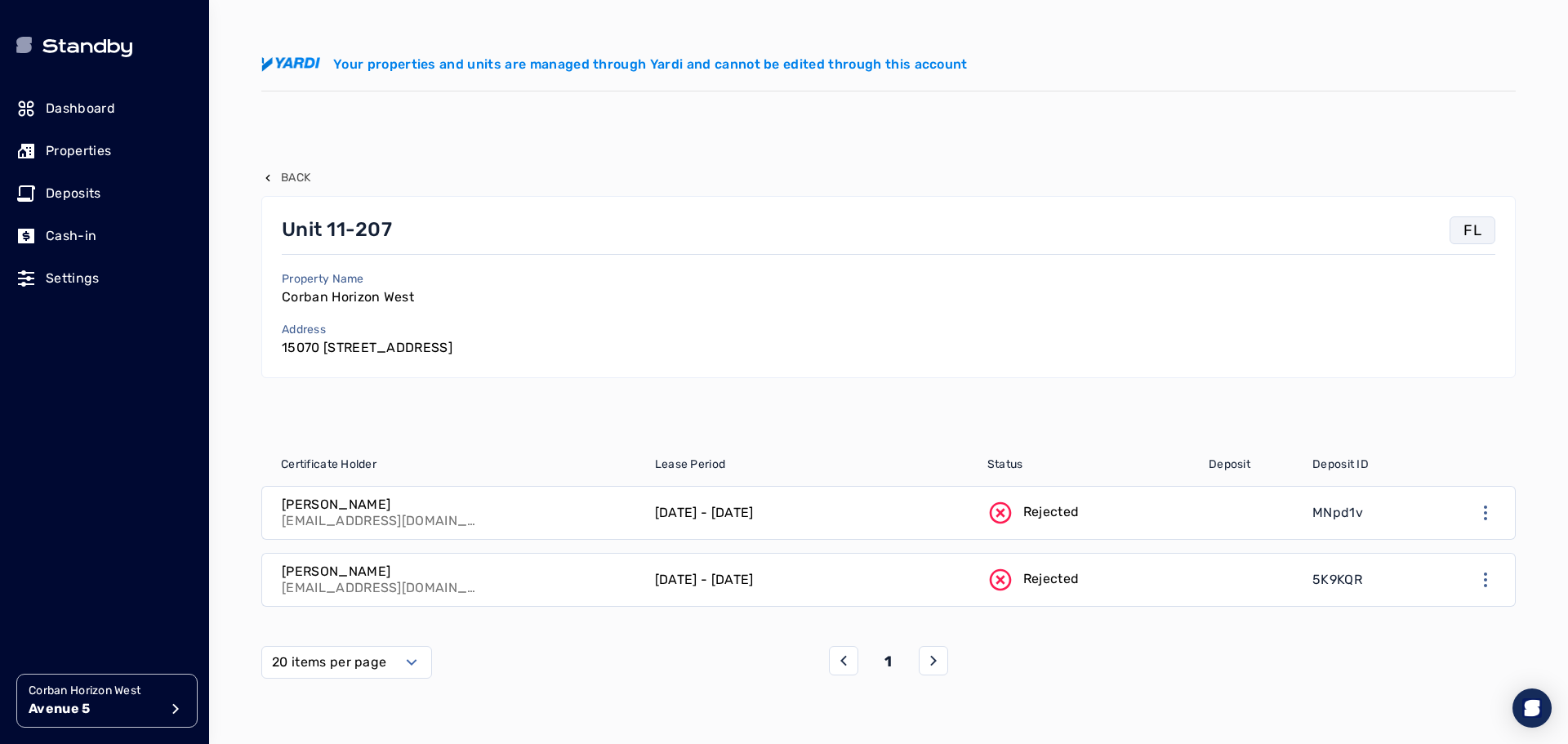
click at [102, 97] on link "Dashboard" at bounding box center [105, 109] width 177 height 36
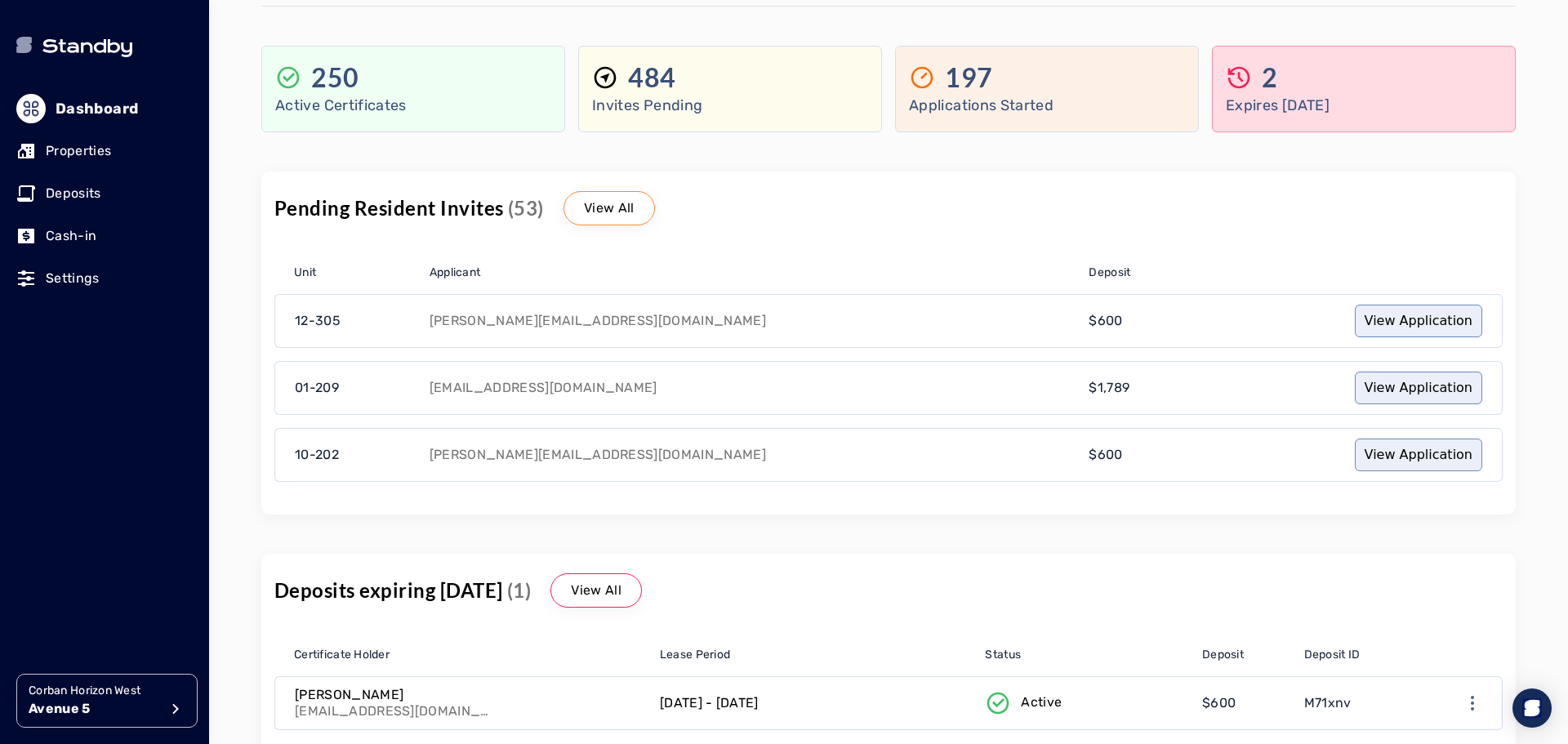
scroll to position [237, 0]
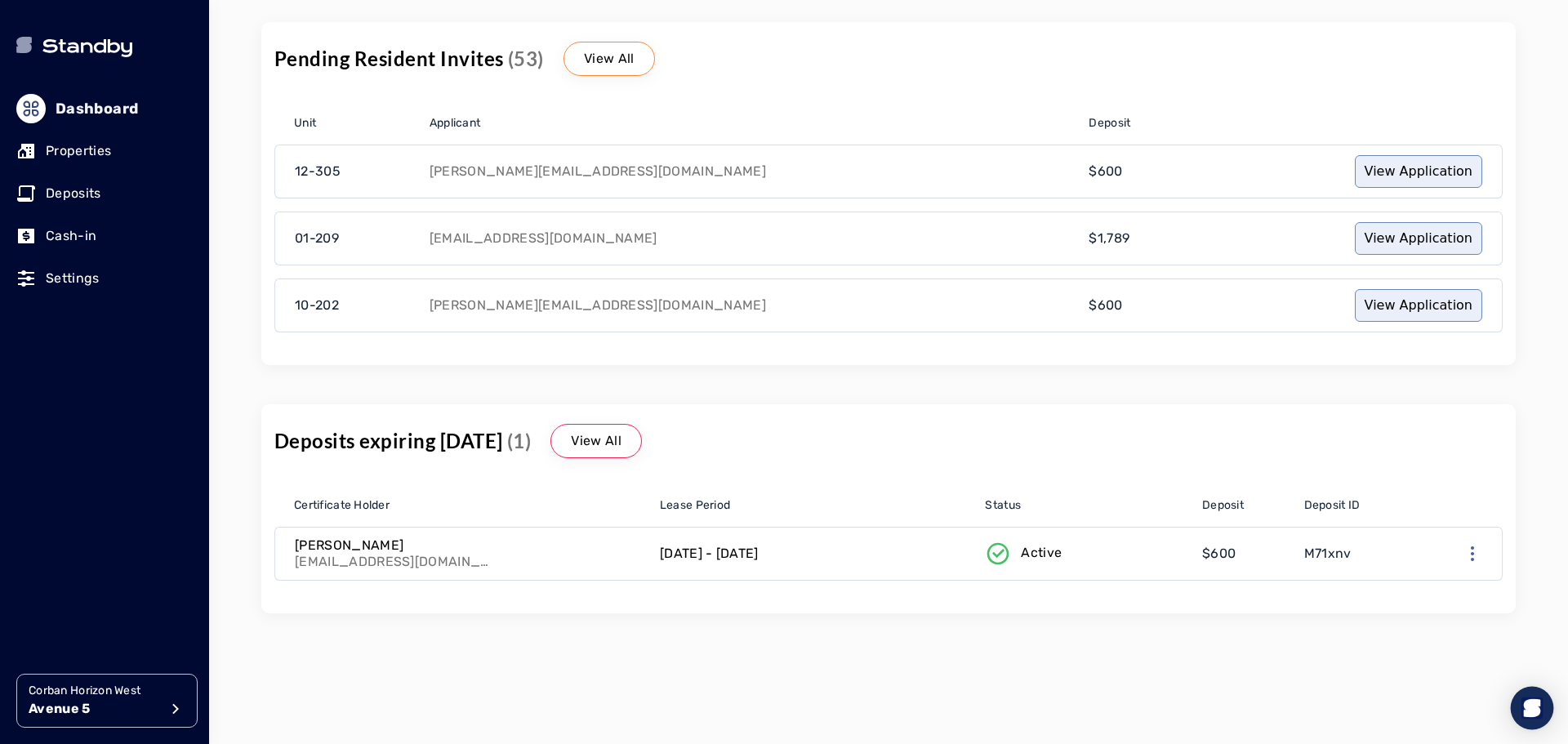
click at [1525, 709] on img "Open Intercom Messenger" at bounding box center [1532, 709] width 21 height 21
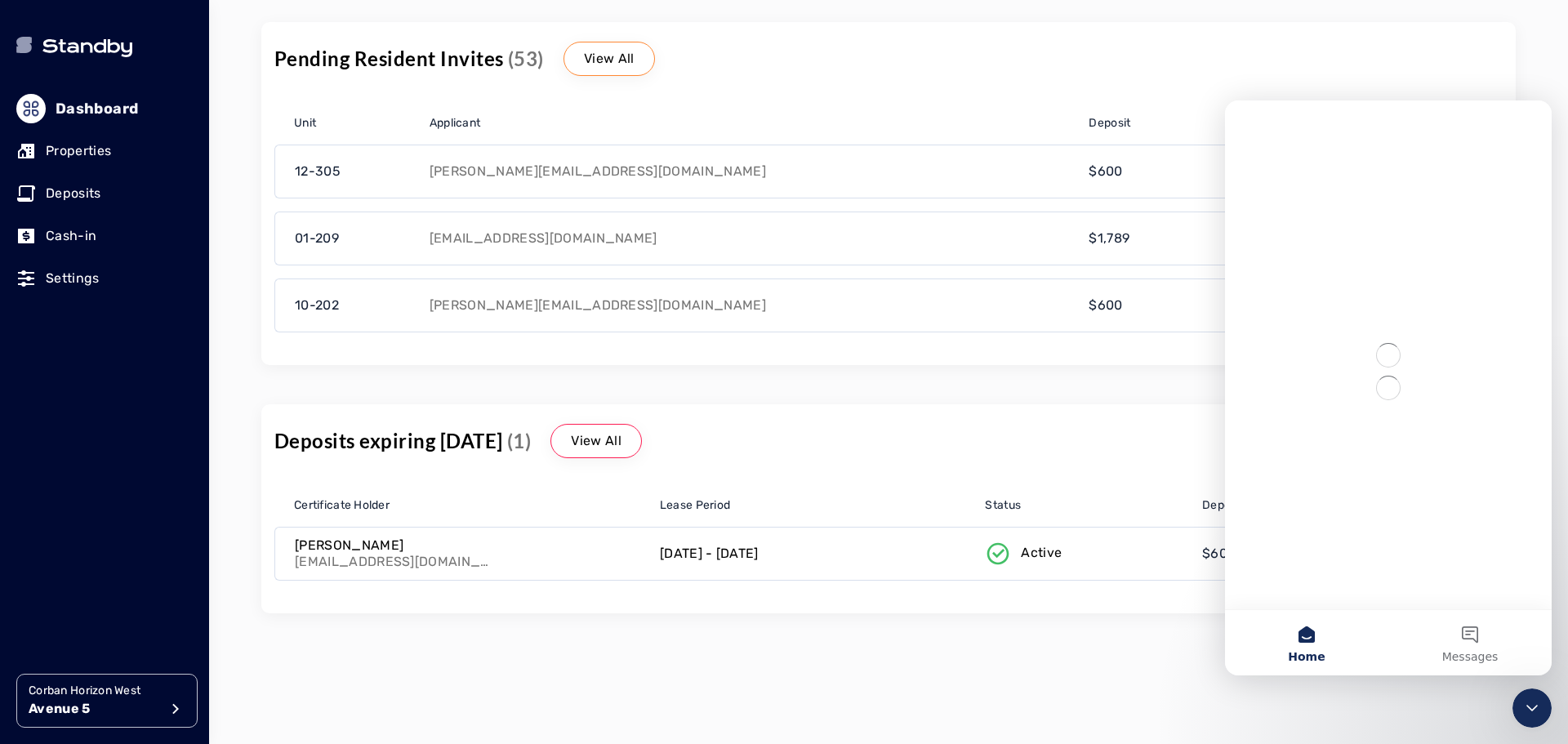
scroll to position [0, 0]
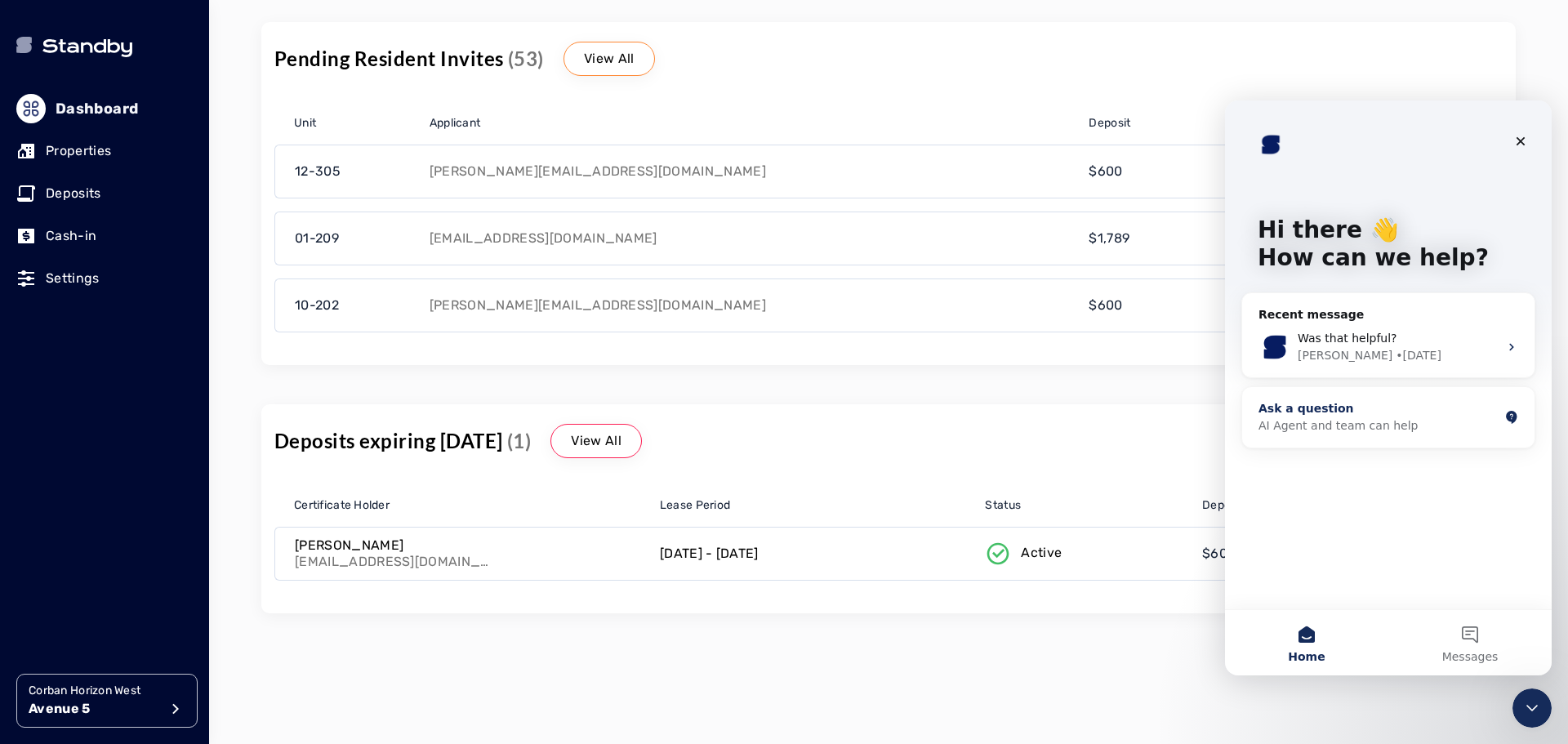
click at [1382, 422] on div "AI Agent and team can help" at bounding box center [1378, 426] width 240 height 17
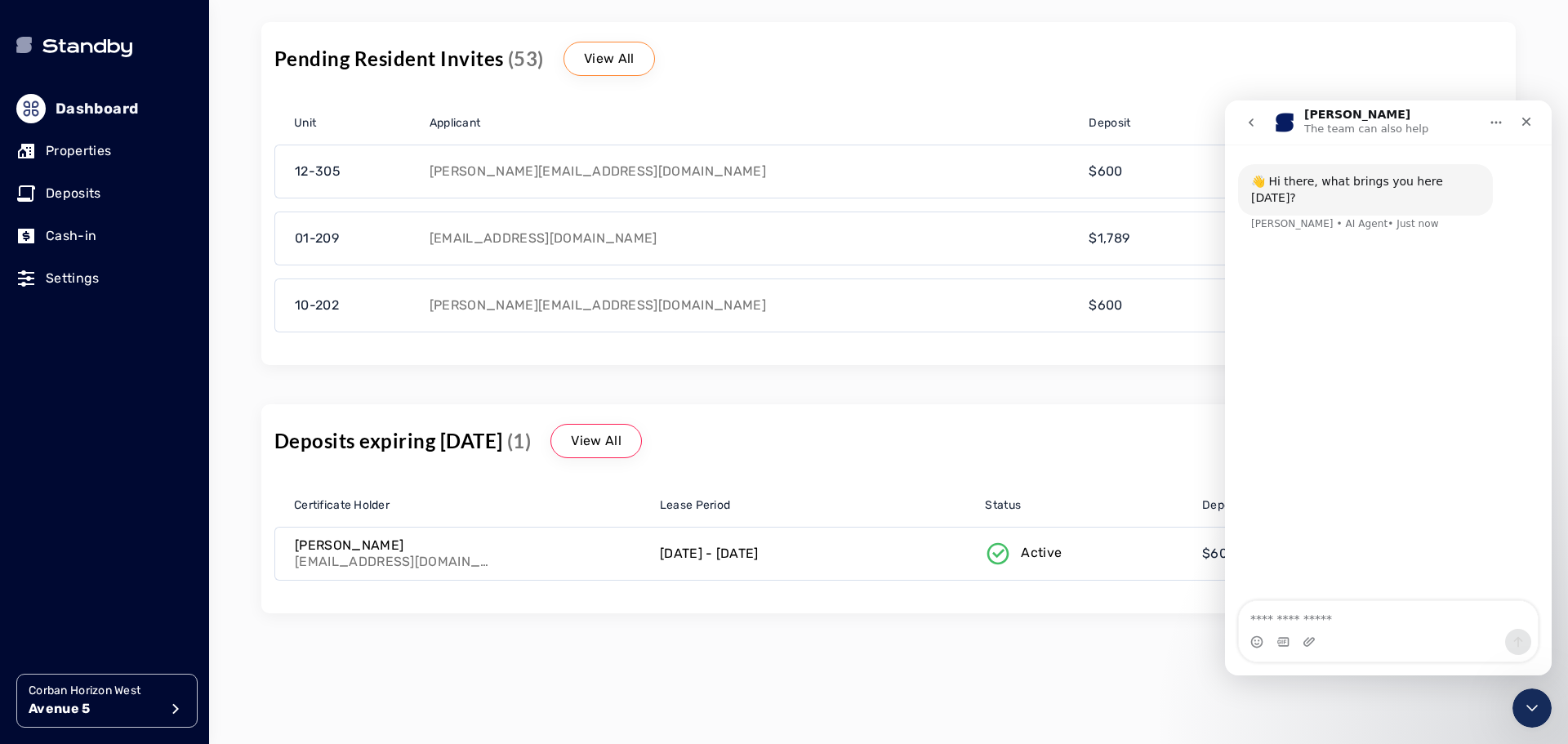
click at [1317, 606] on textarea "Ask a question…" at bounding box center [1387, 615] width 299 height 28
type textarea "*"
type textarea "**********"
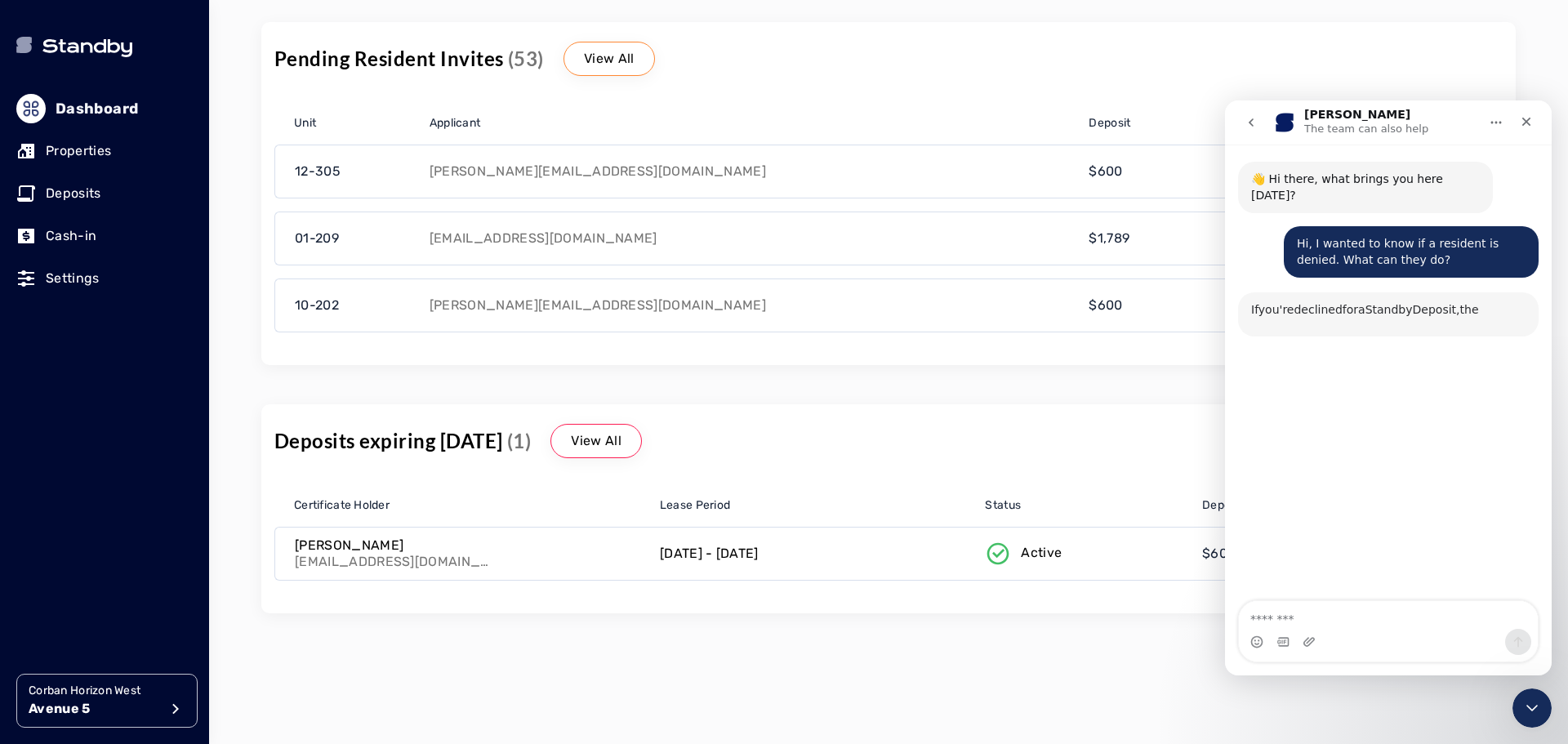
scroll to position [73, 0]
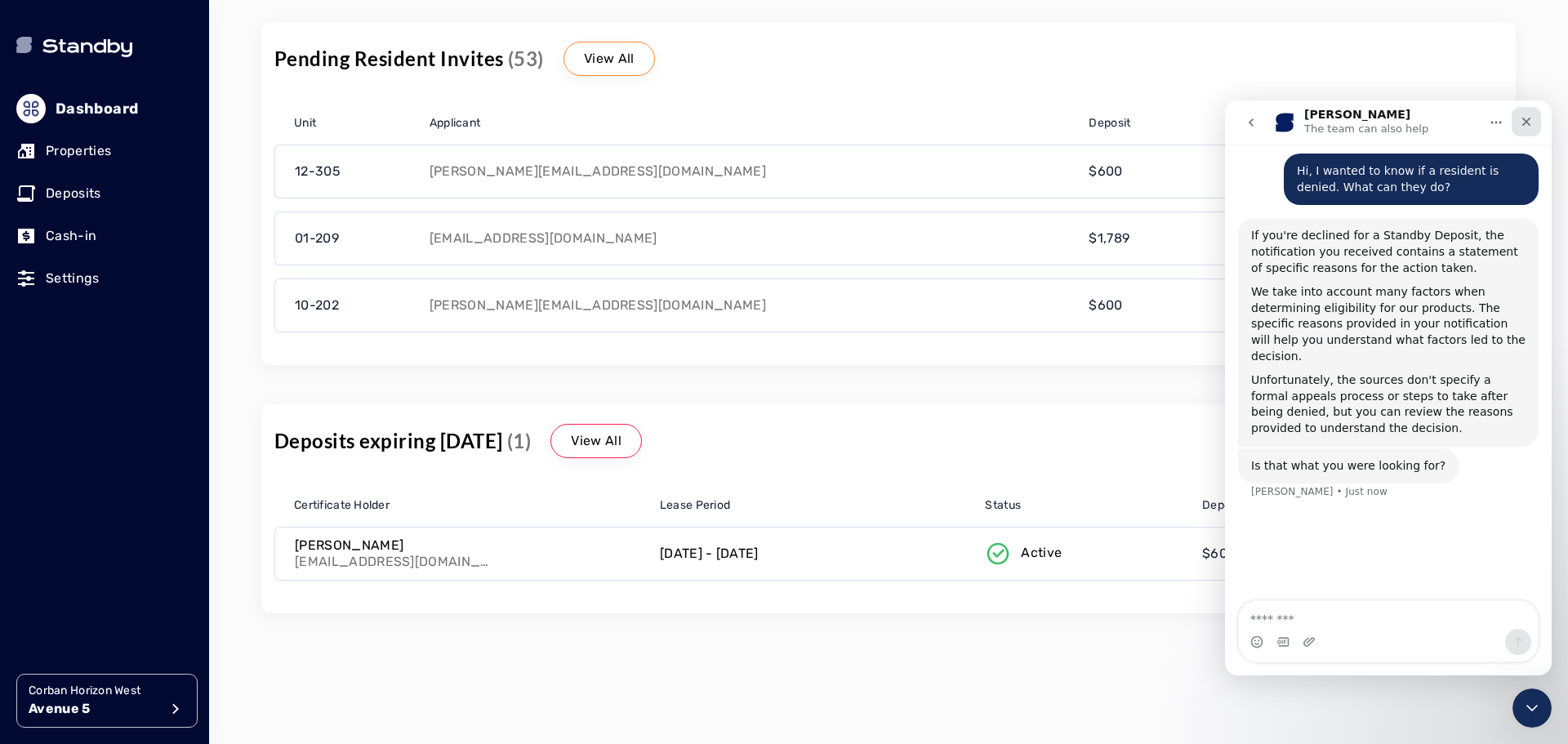
click at [1523, 122] on icon "Close" at bounding box center [1526, 122] width 13 height 13
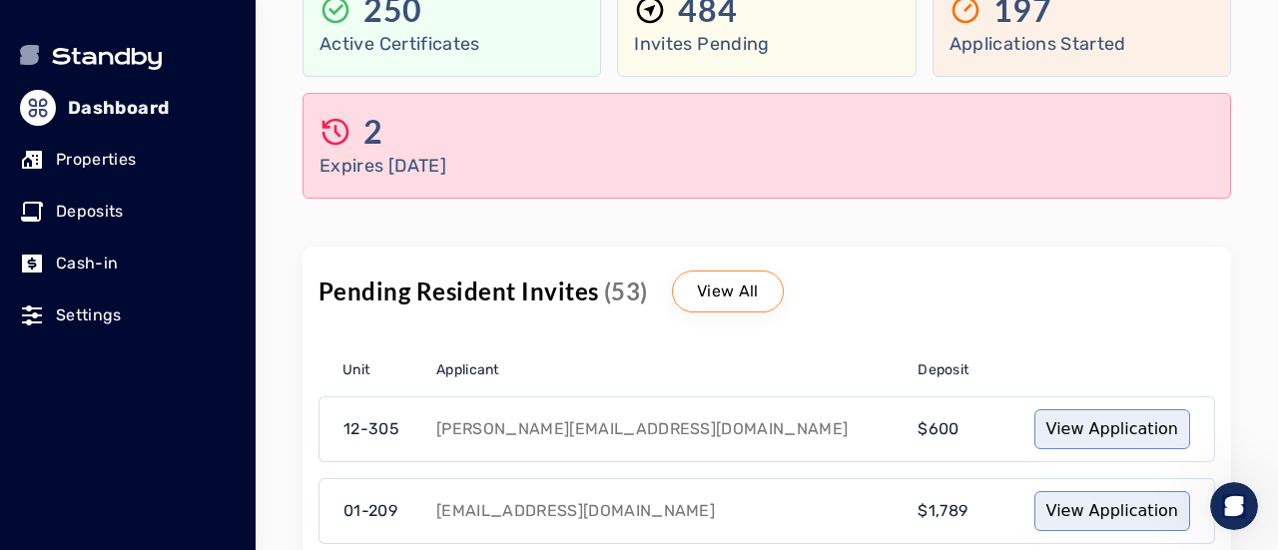
scroll to position [206, 0]
